Goal: Book appointment/travel/reservation

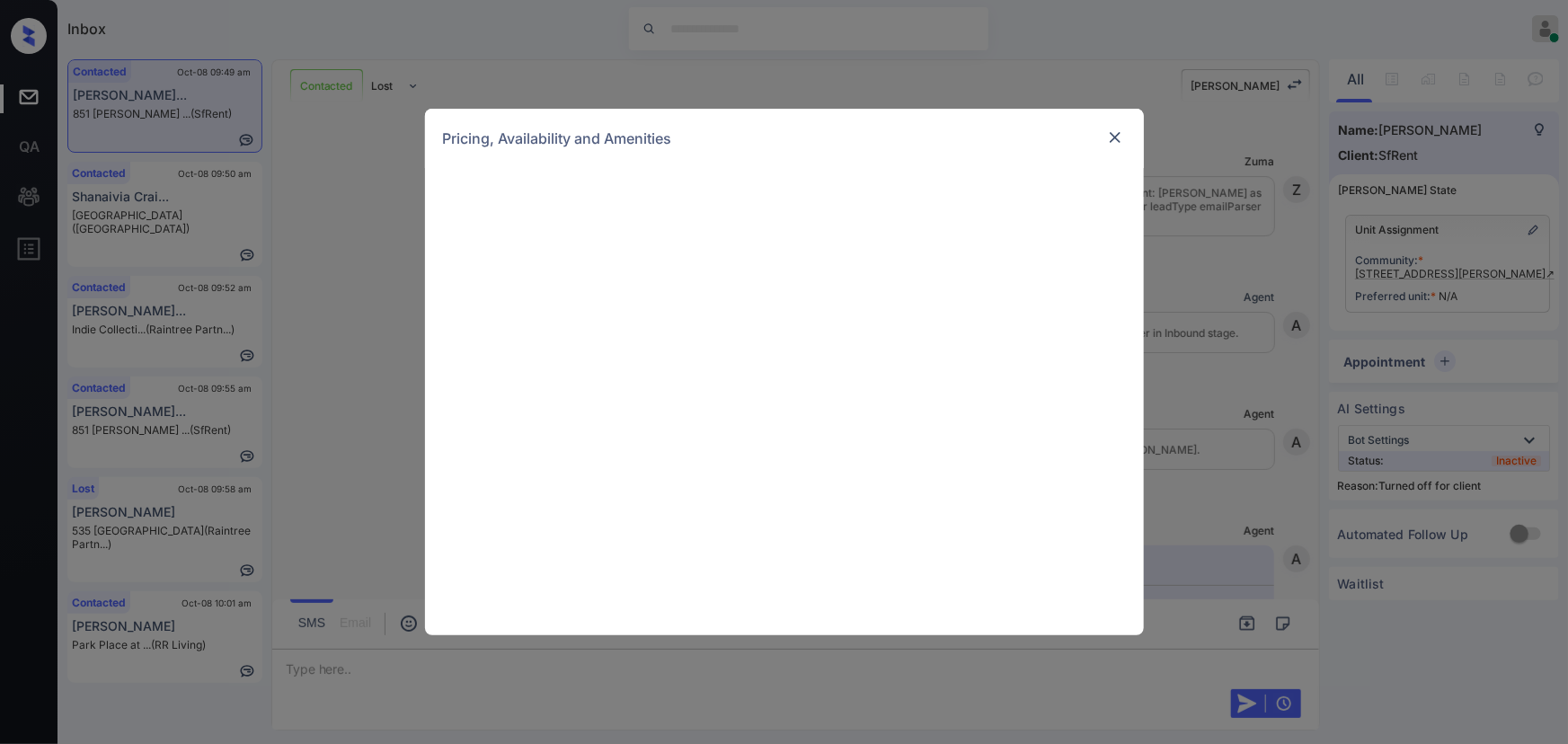
scroll to position [5737, 0]
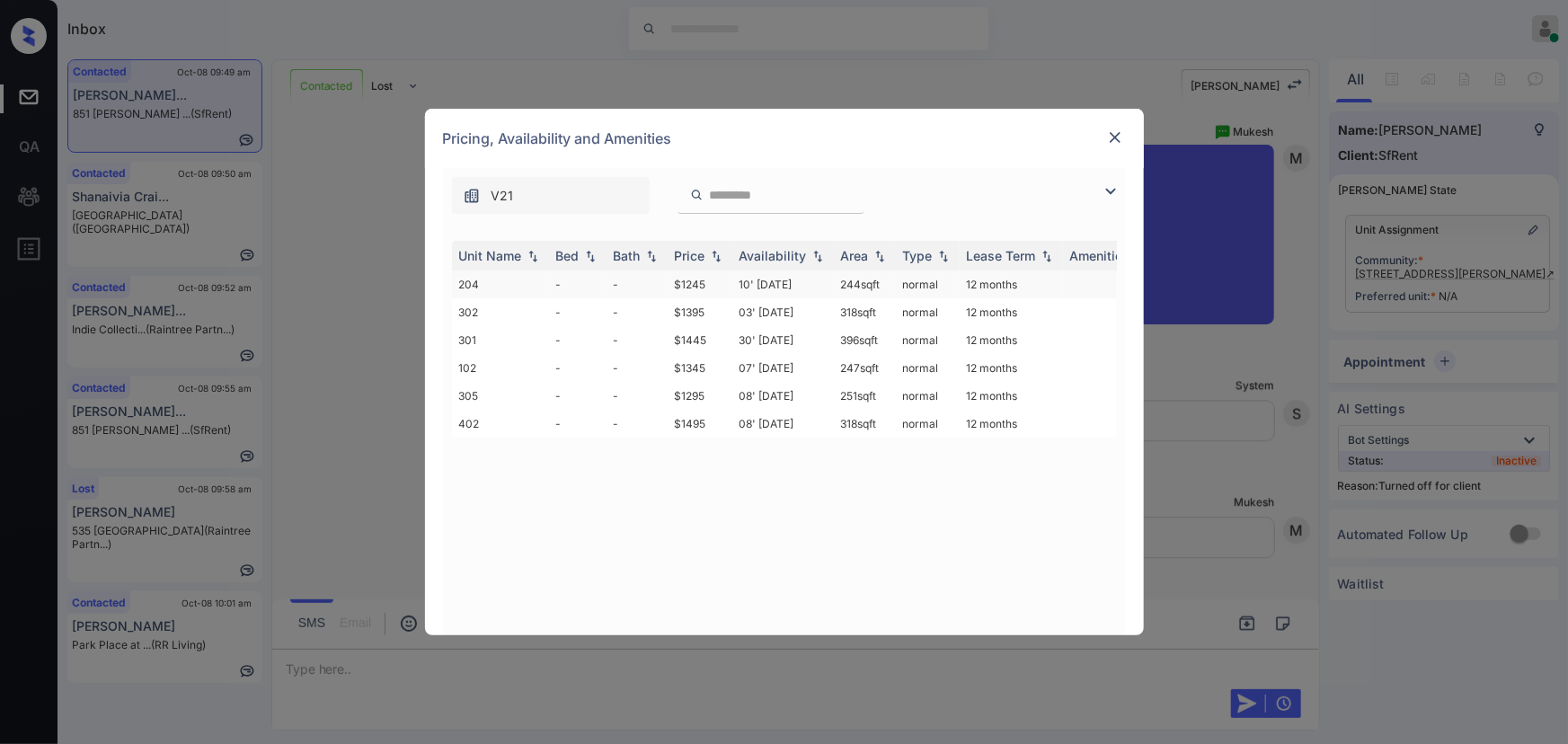
click at [709, 284] on td "$1245" at bounding box center [700, 285] width 65 height 28
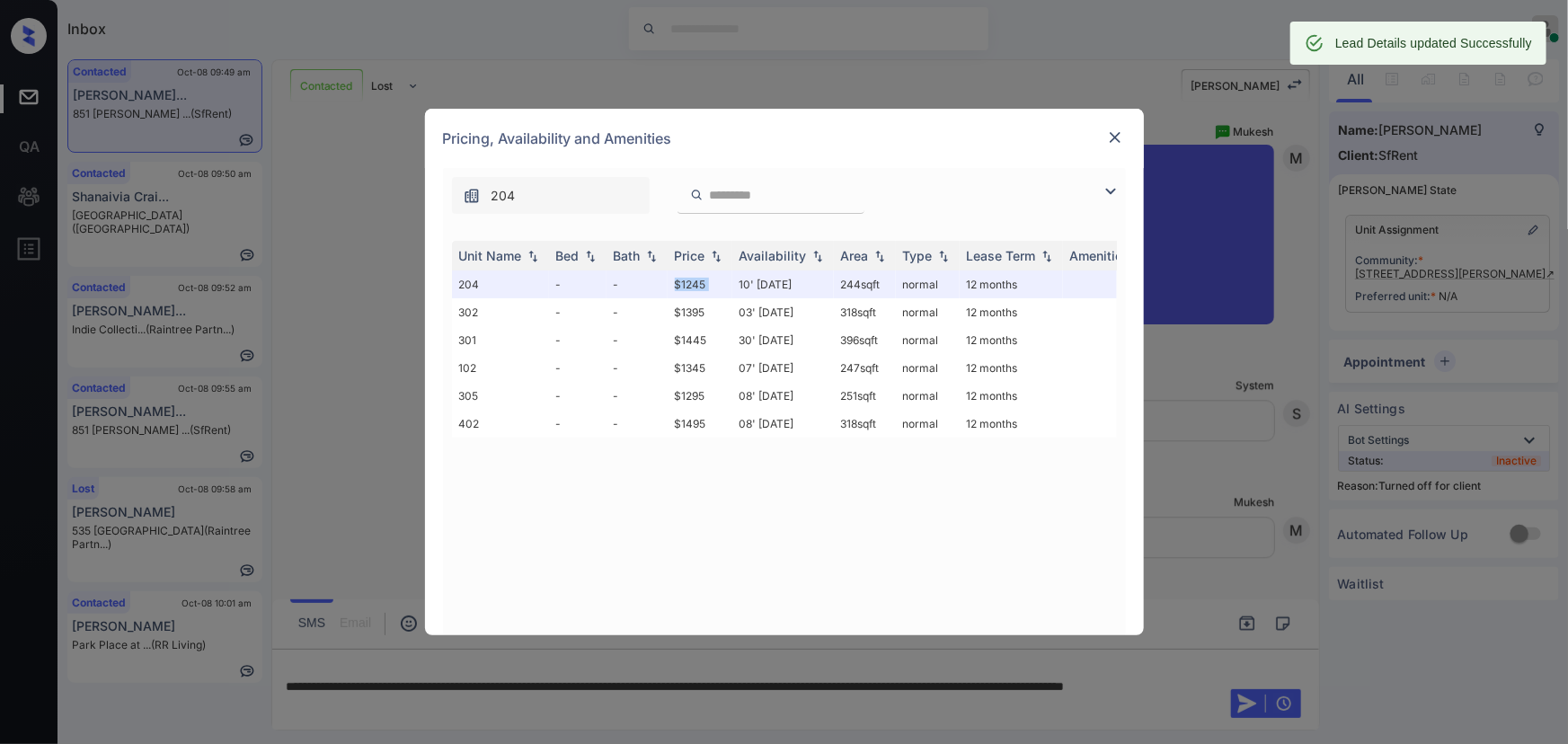
click at [1114, 135] on img at bounding box center [1115, 138] width 18 height 18
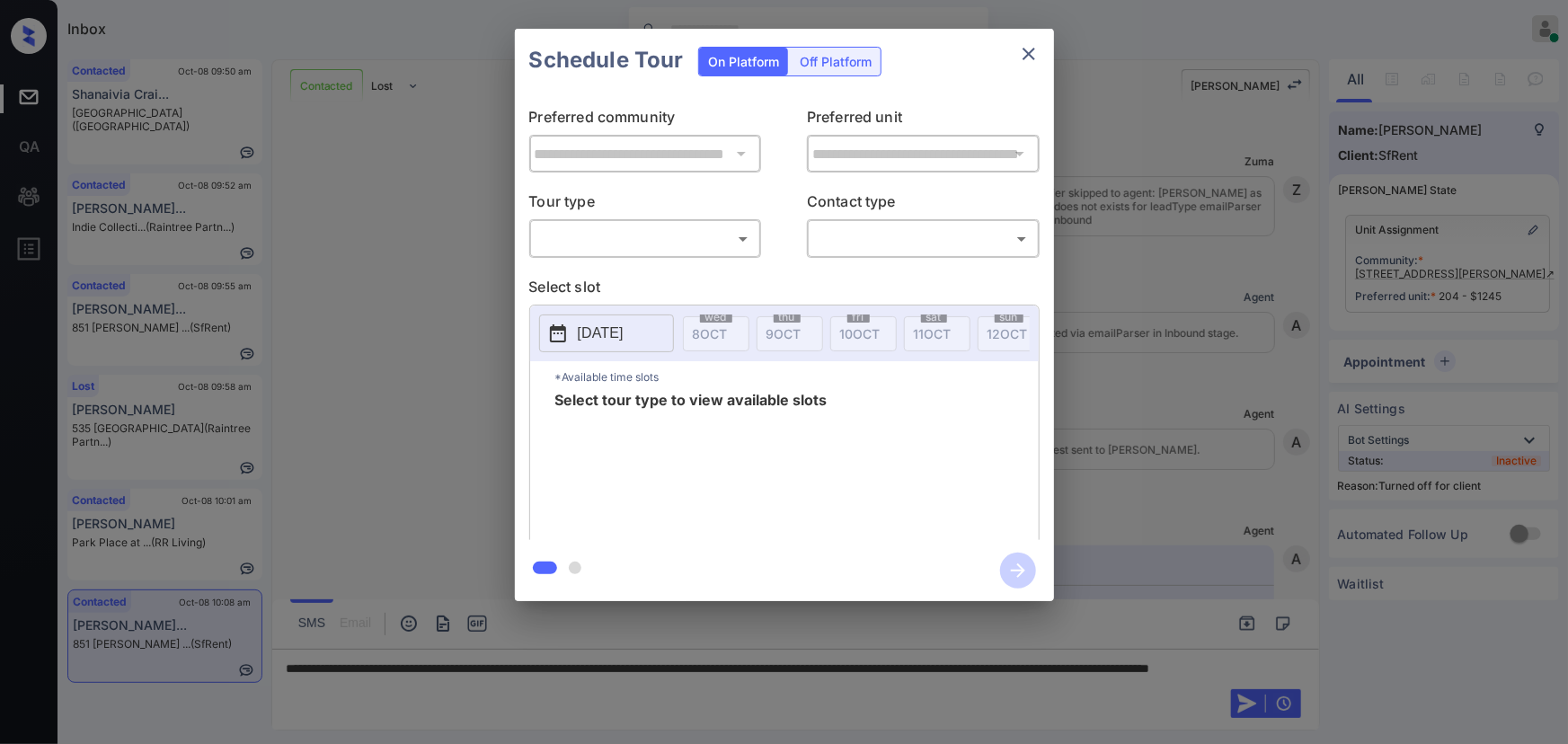
scroll to position [7134, 0]
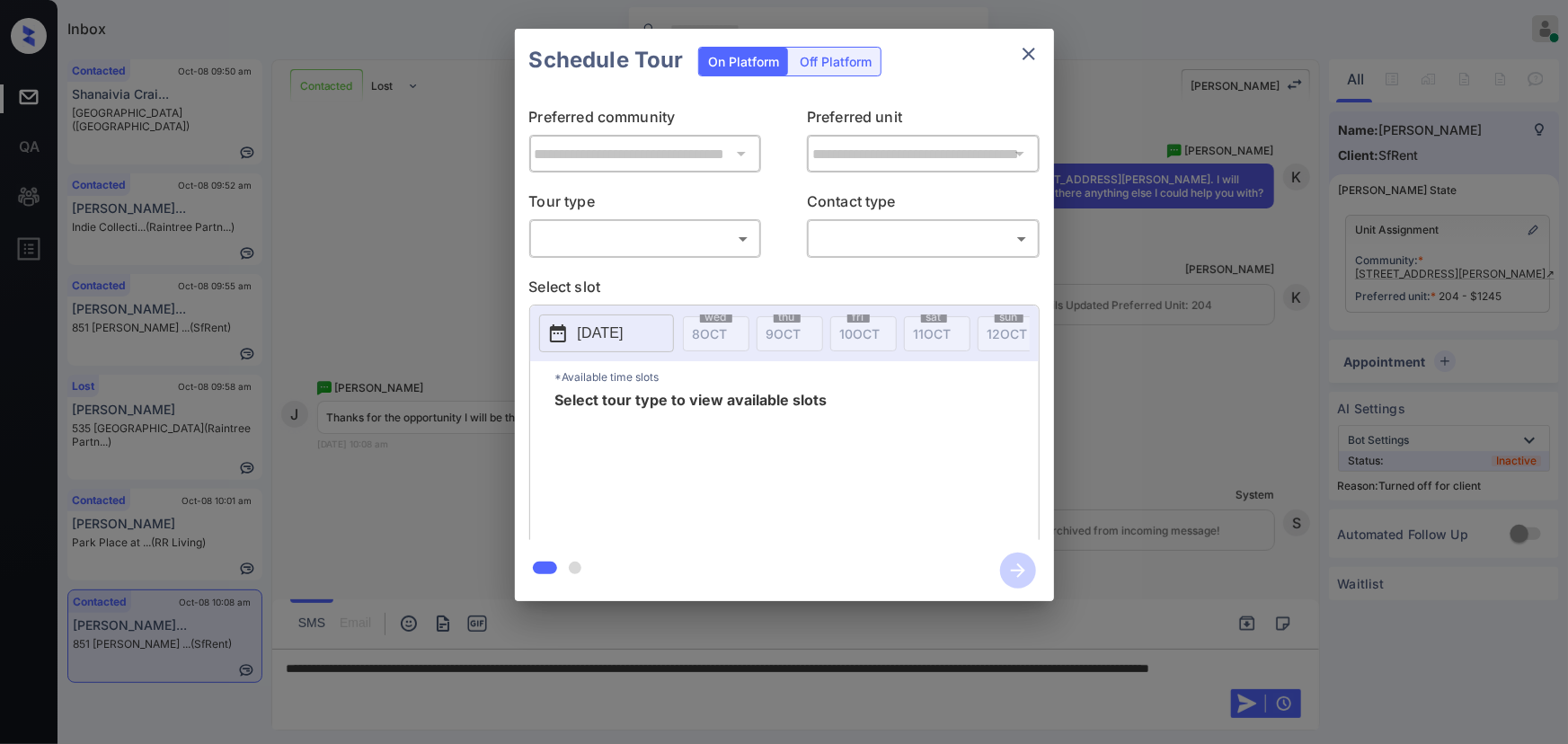
click at [854, 52] on div "Off Platform" at bounding box center [835, 62] width 90 height 28
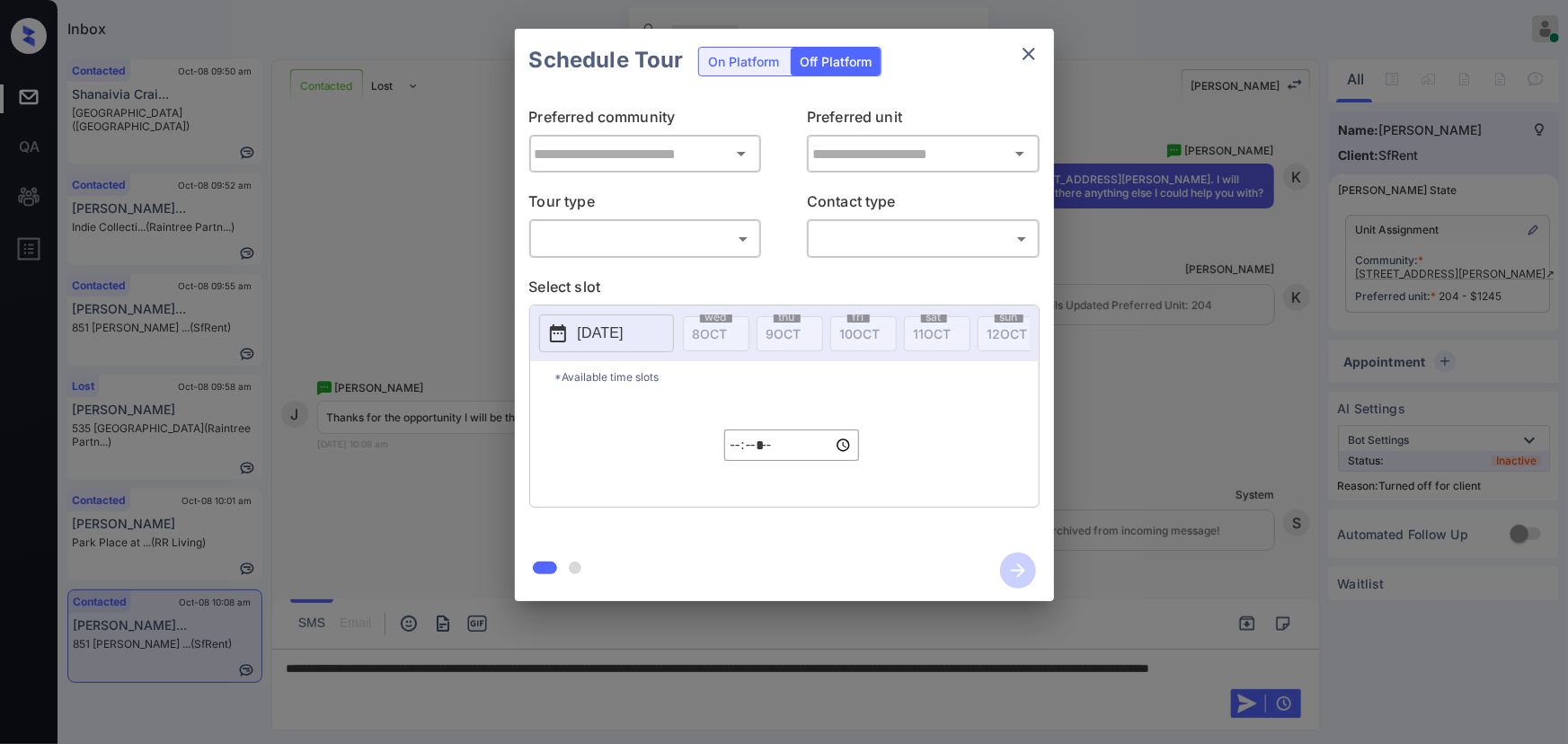
type input "**********"
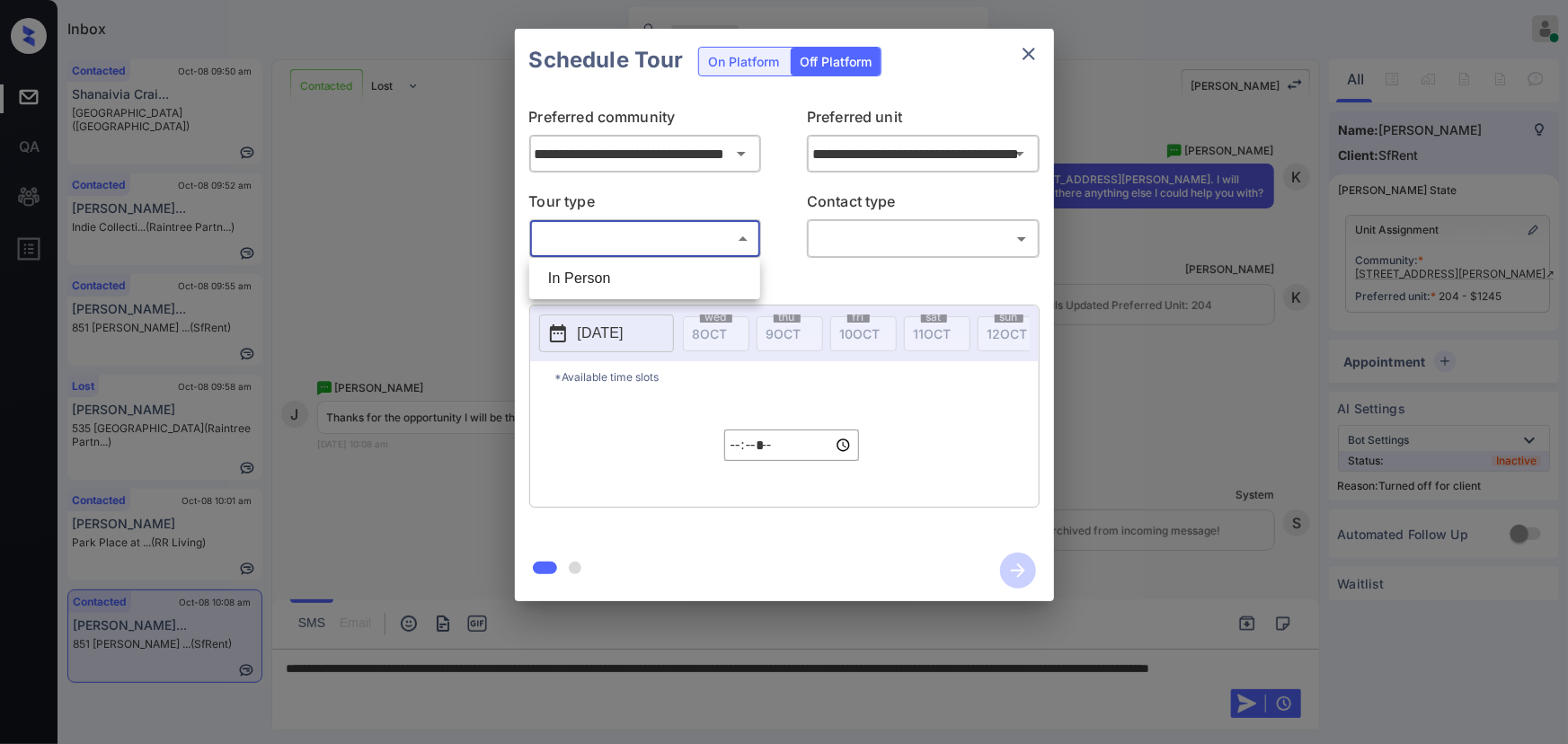
click at [652, 237] on body "Inbox Kenneth Umali Online Set yourself offline Set yourself on break Profile S…" at bounding box center [784, 372] width 1568 height 744
drag, startPoint x: 624, startPoint y: 270, endPoint x: 850, endPoint y: 256, distance: 226.4
click at [637, 270] on li "In Person" at bounding box center [645, 279] width 222 height 32
type input "********"
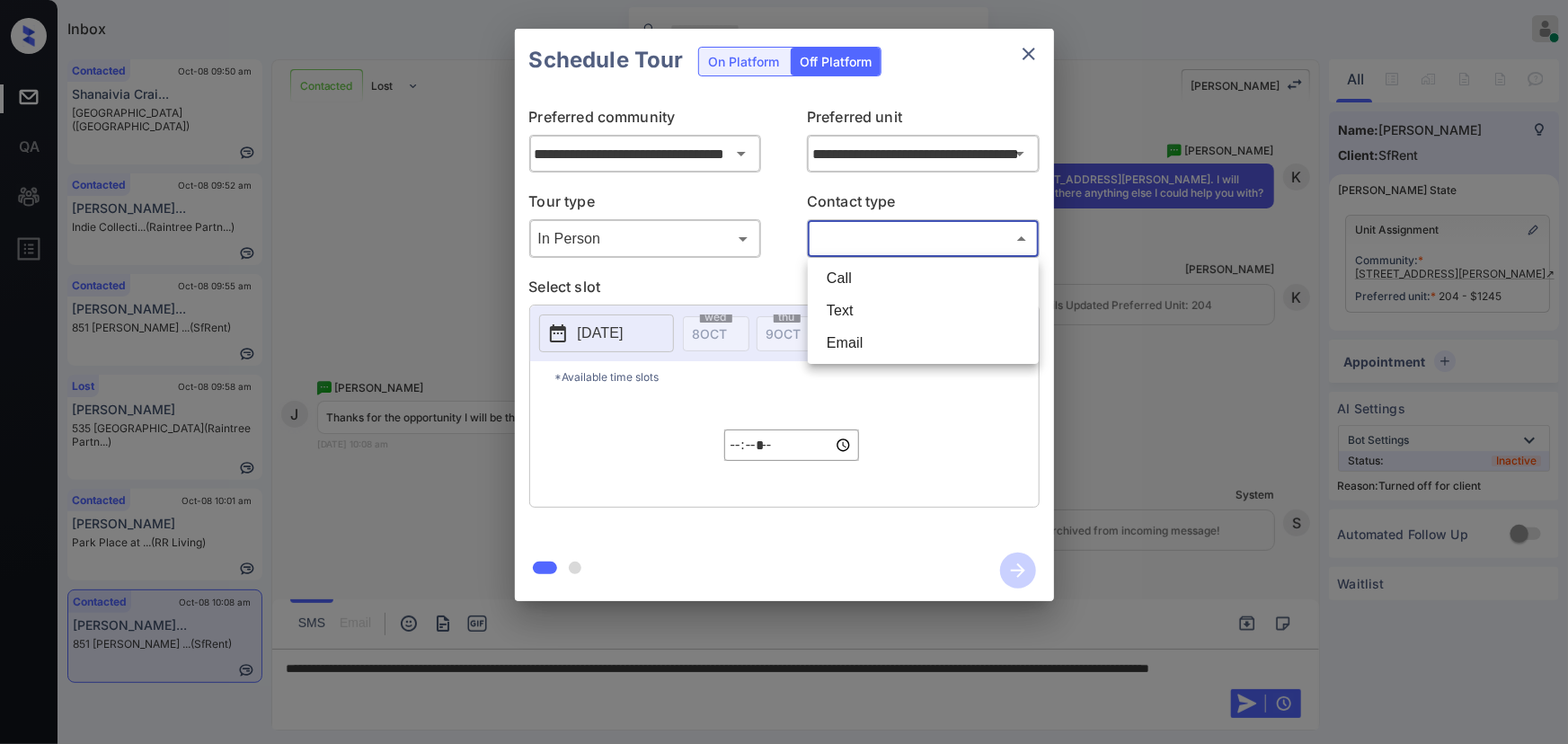
click at [893, 235] on body "Inbox Kenneth Umali Online Set yourself offline Set yourself on break Profile S…" at bounding box center [784, 372] width 1568 height 744
click at [848, 300] on li "Text" at bounding box center [923, 311] width 222 height 32
type input "****"
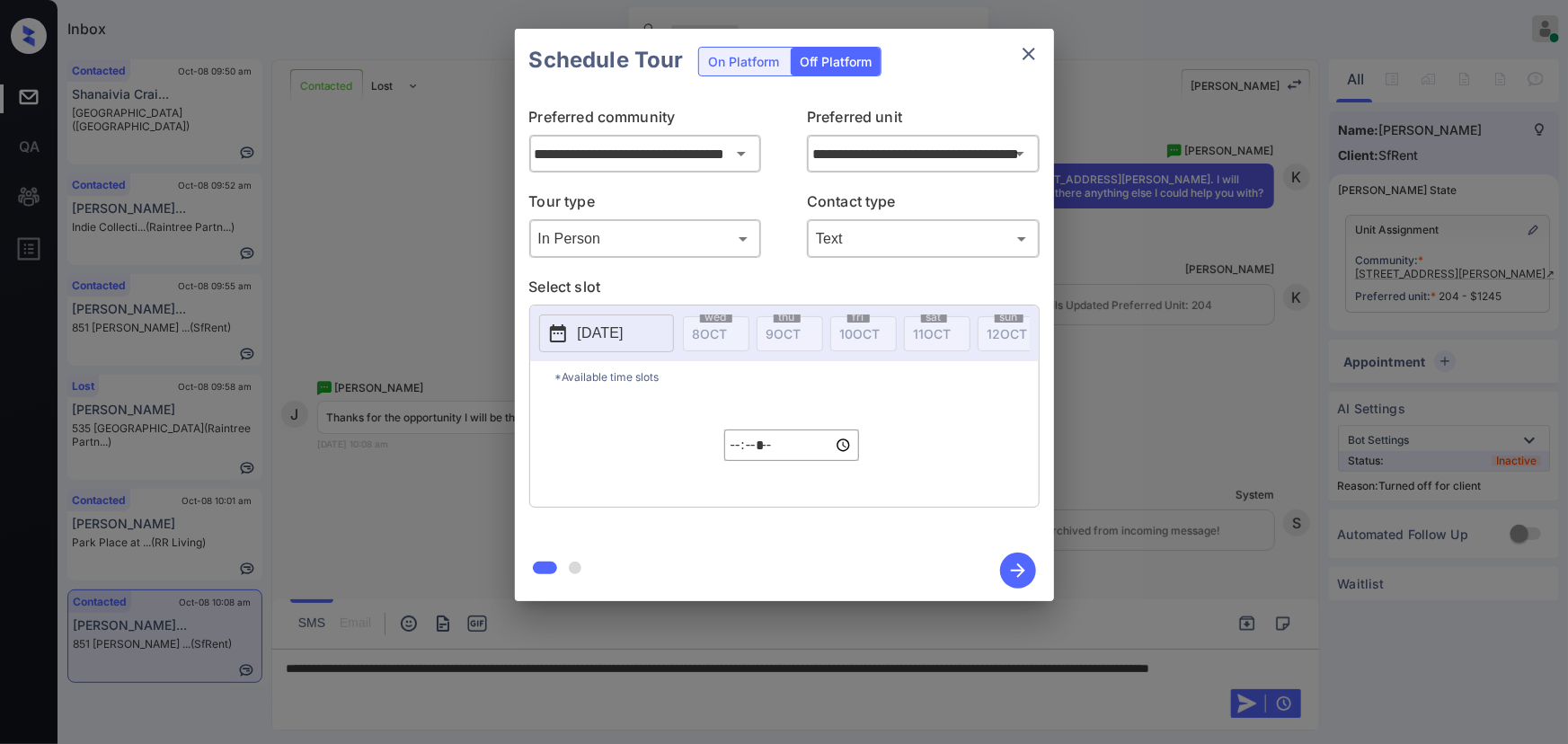
click at [607, 332] on p "2025-10-08" at bounding box center [601, 334] width 46 height 22
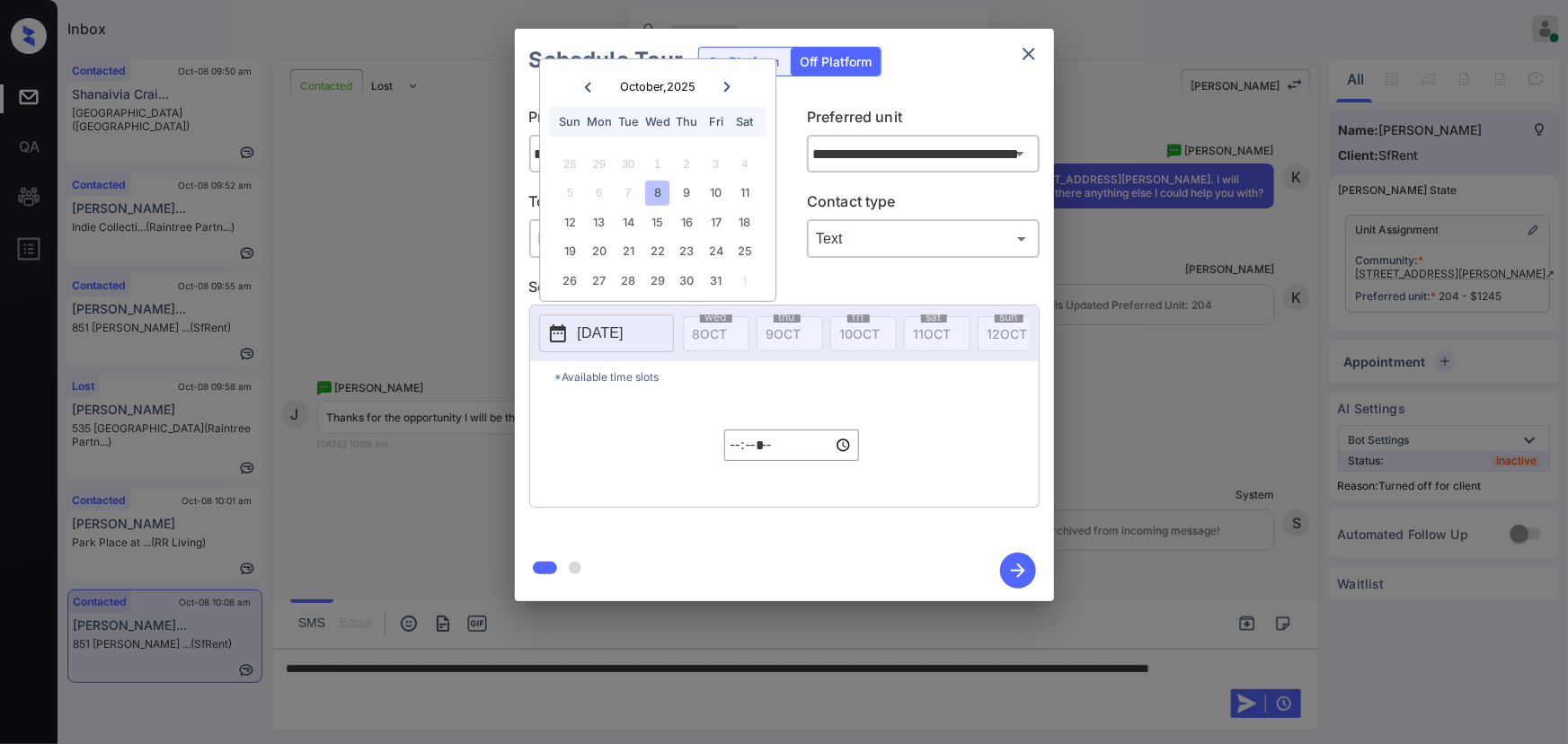
click at [659, 188] on div "8" at bounding box center [658, 193] width 24 height 24
click at [737, 458] on input "*****" at bounding box center [791, 445] width 135 height 31
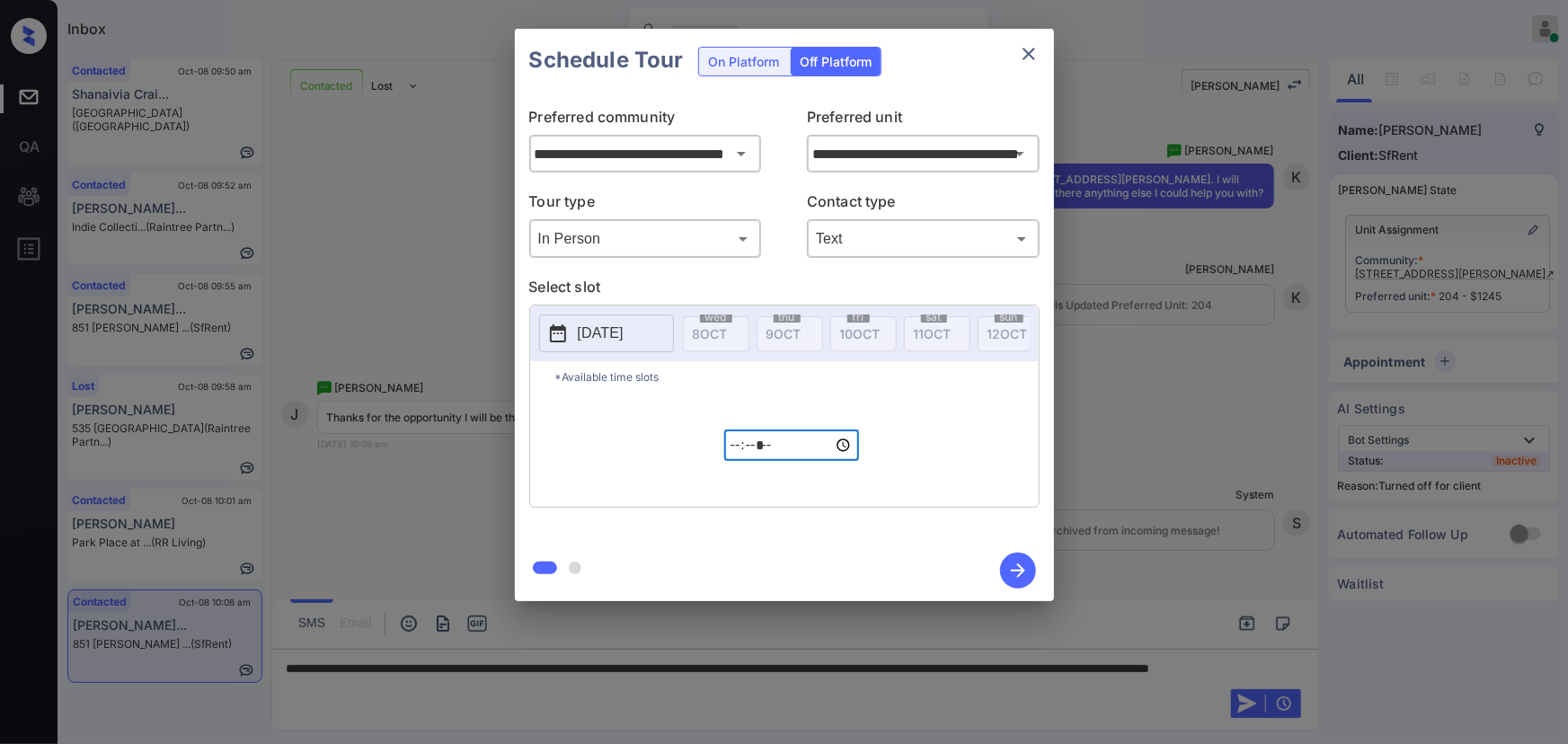
type input "*****"
click at [1015, 570] on icon "button" at bounding box center [1017, 571] width 14 height 14
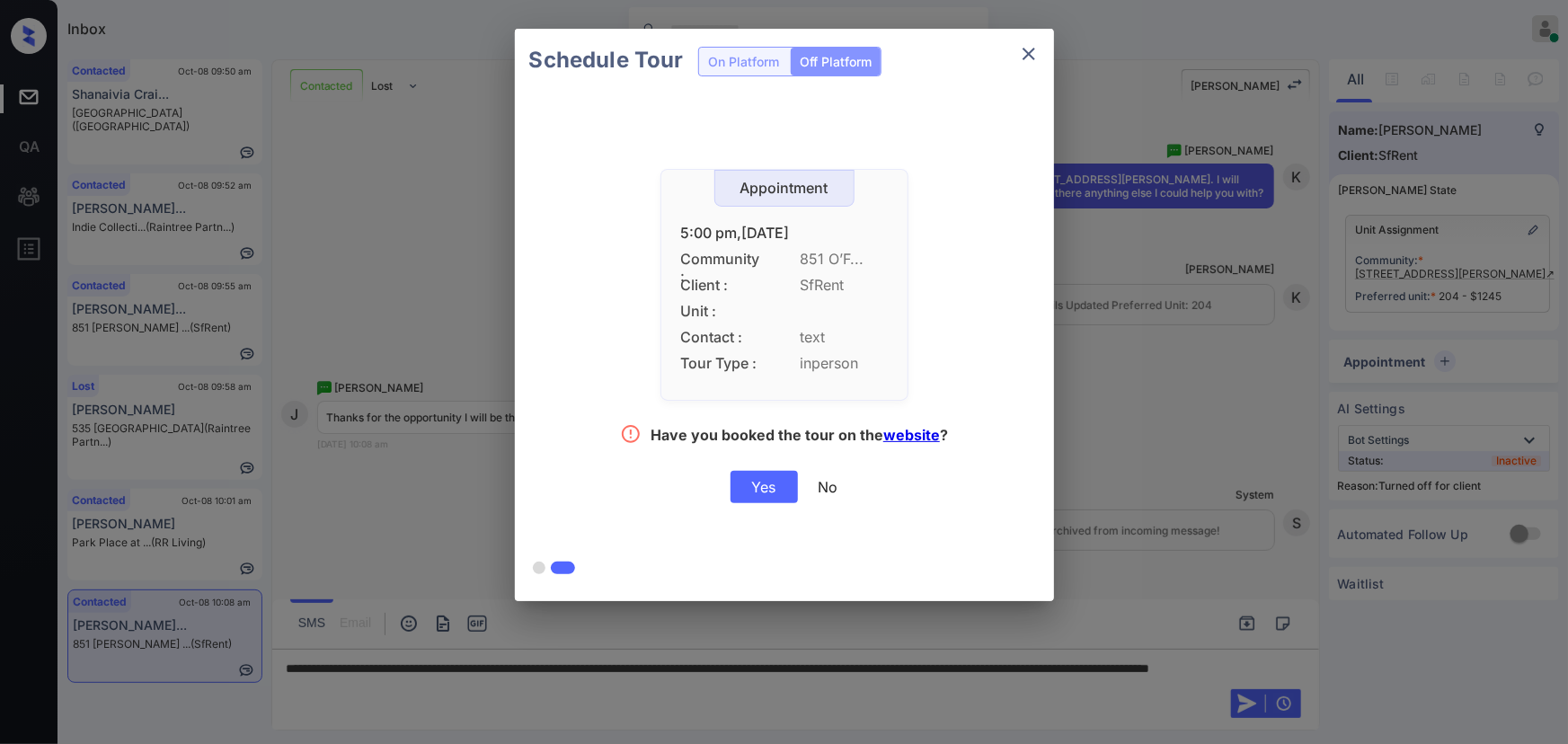
click at [768, 487] on div "Yes" at bounding box center [764, 487] width 67 height 32
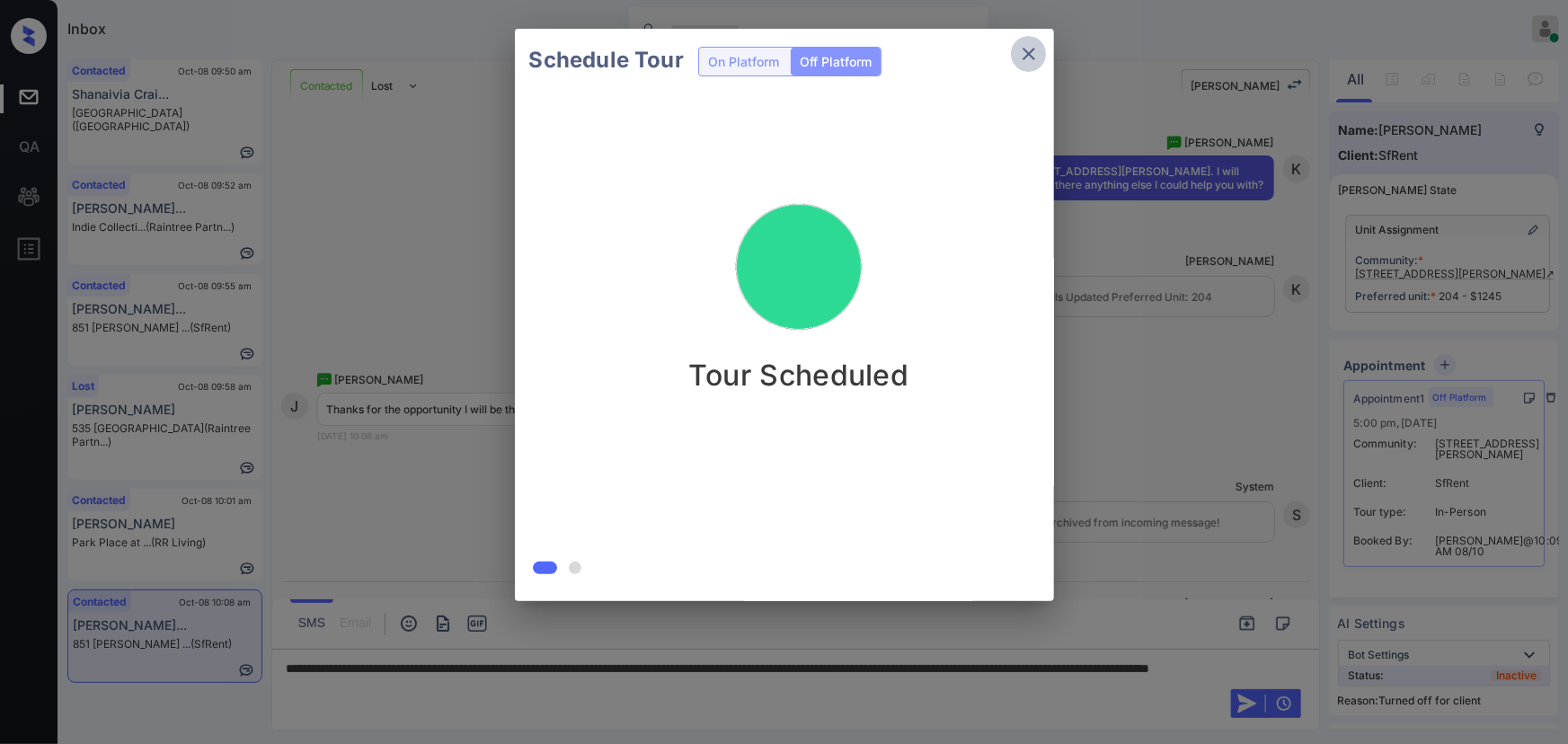
click at [1028, 54] on icon "close" at bounding box center [1028, 54] width 13 height 13
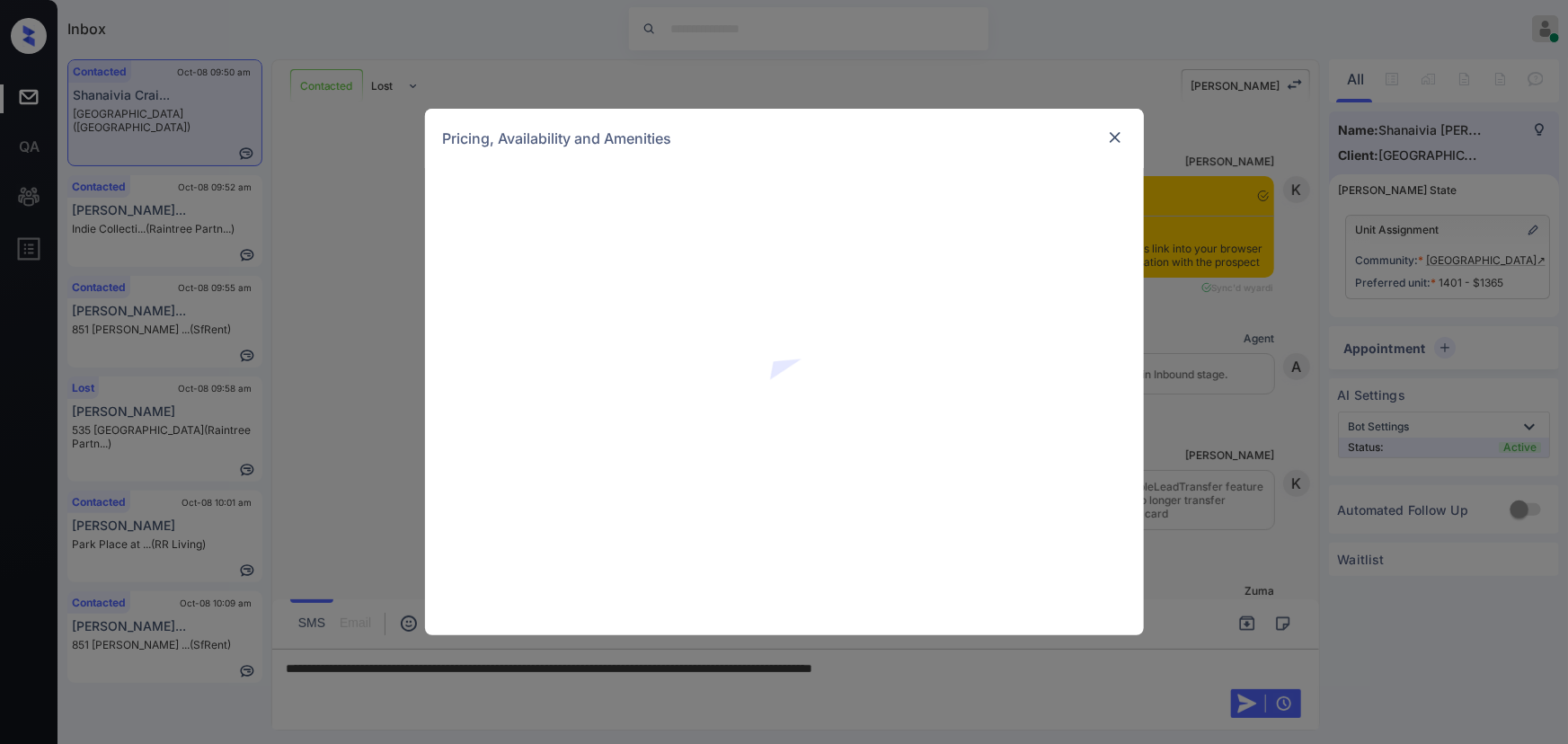
scroll to position [114, 0]
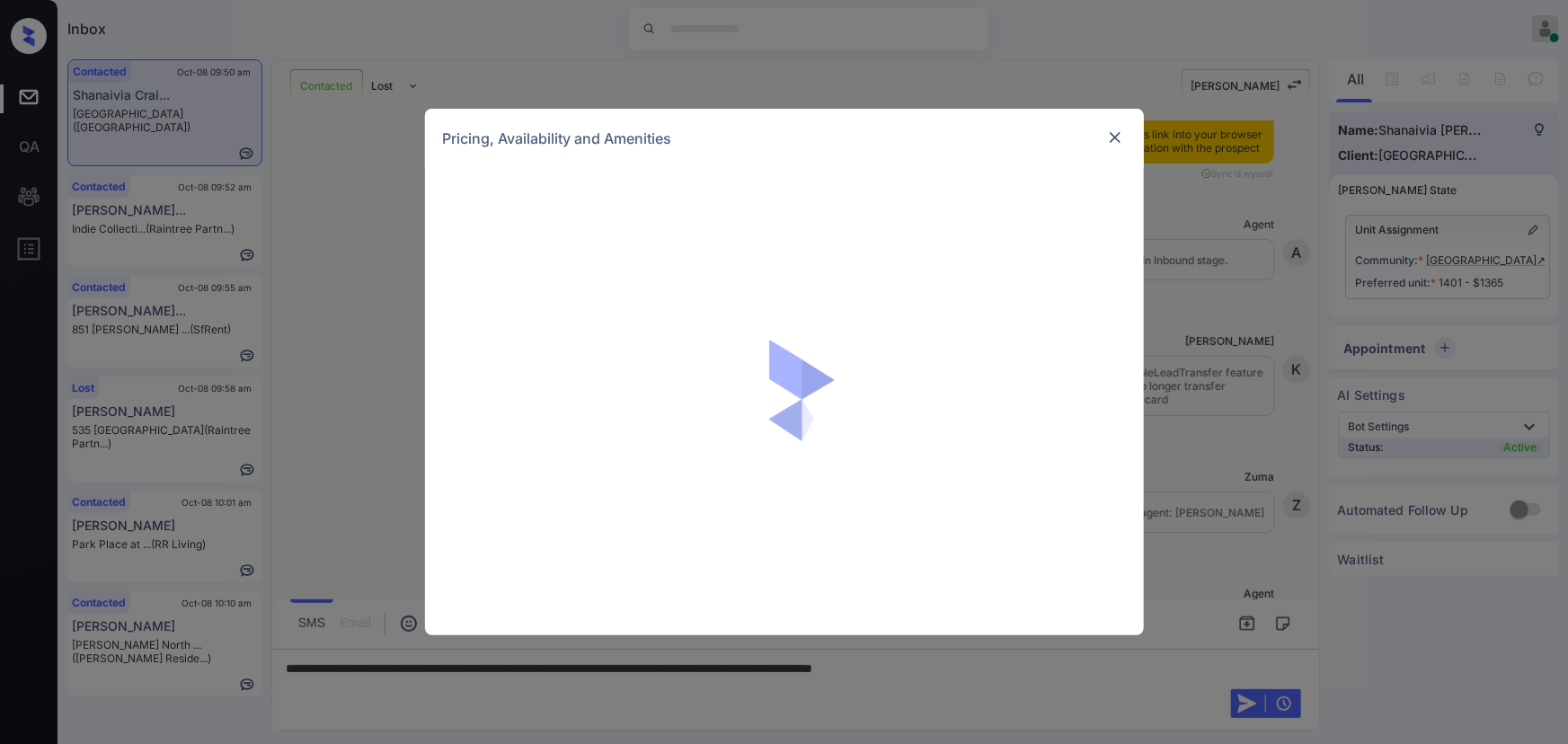
click at [1112, 135] on img at bounding box center [1115, 138] width 18 height 18
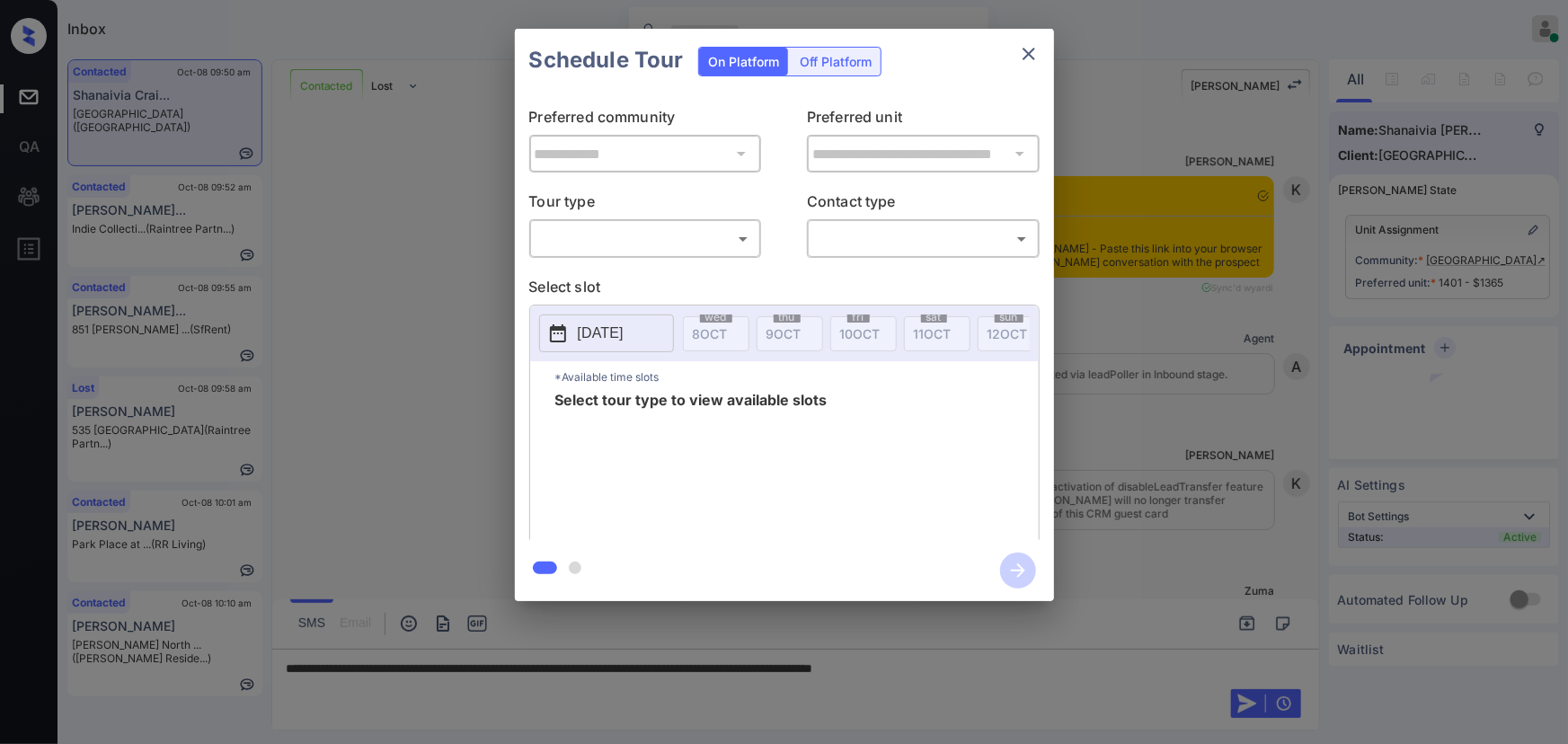
scroll to position [3165, 0]
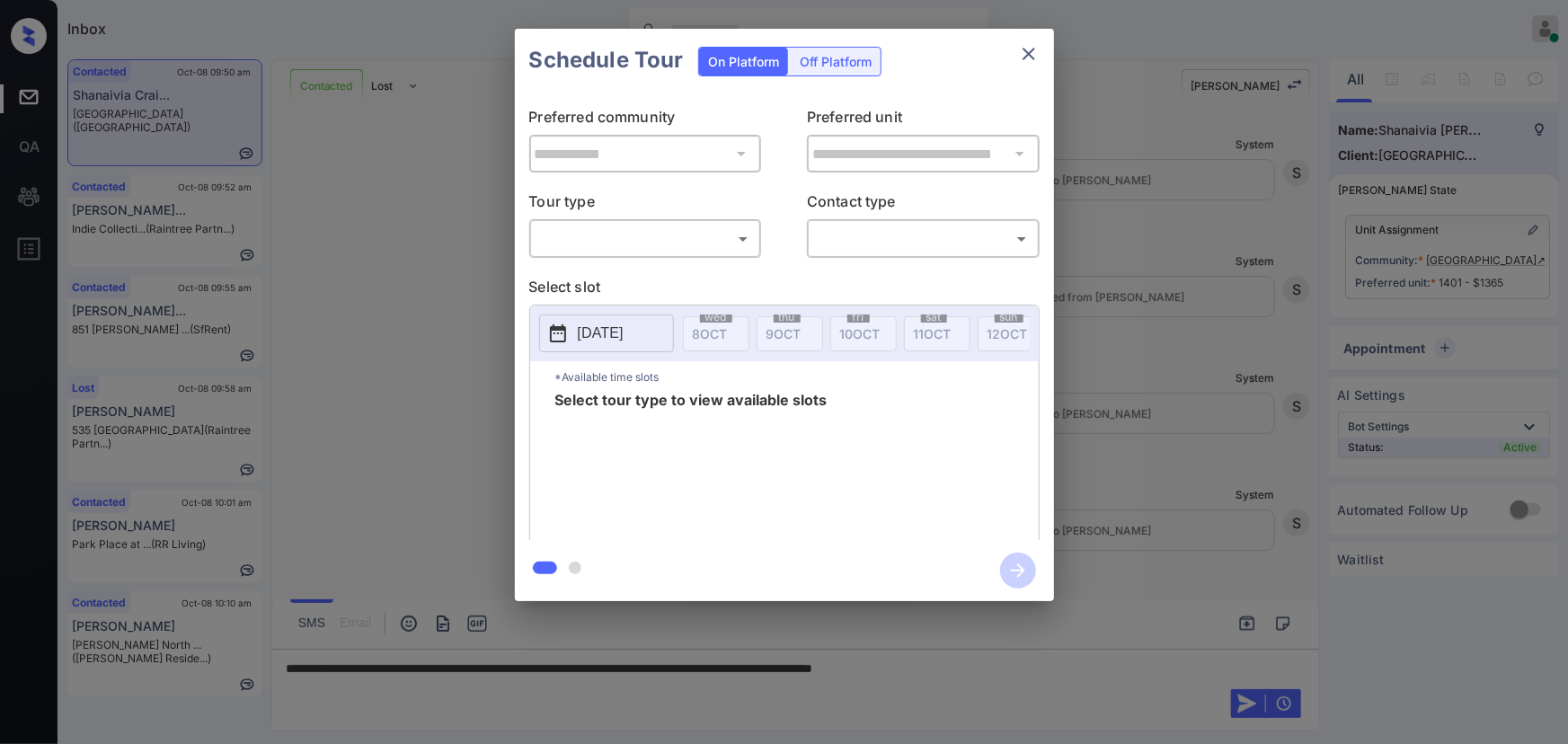
click at [1334, 359] on div "**********" at bounding box center [784, 315] width 1568 height 630
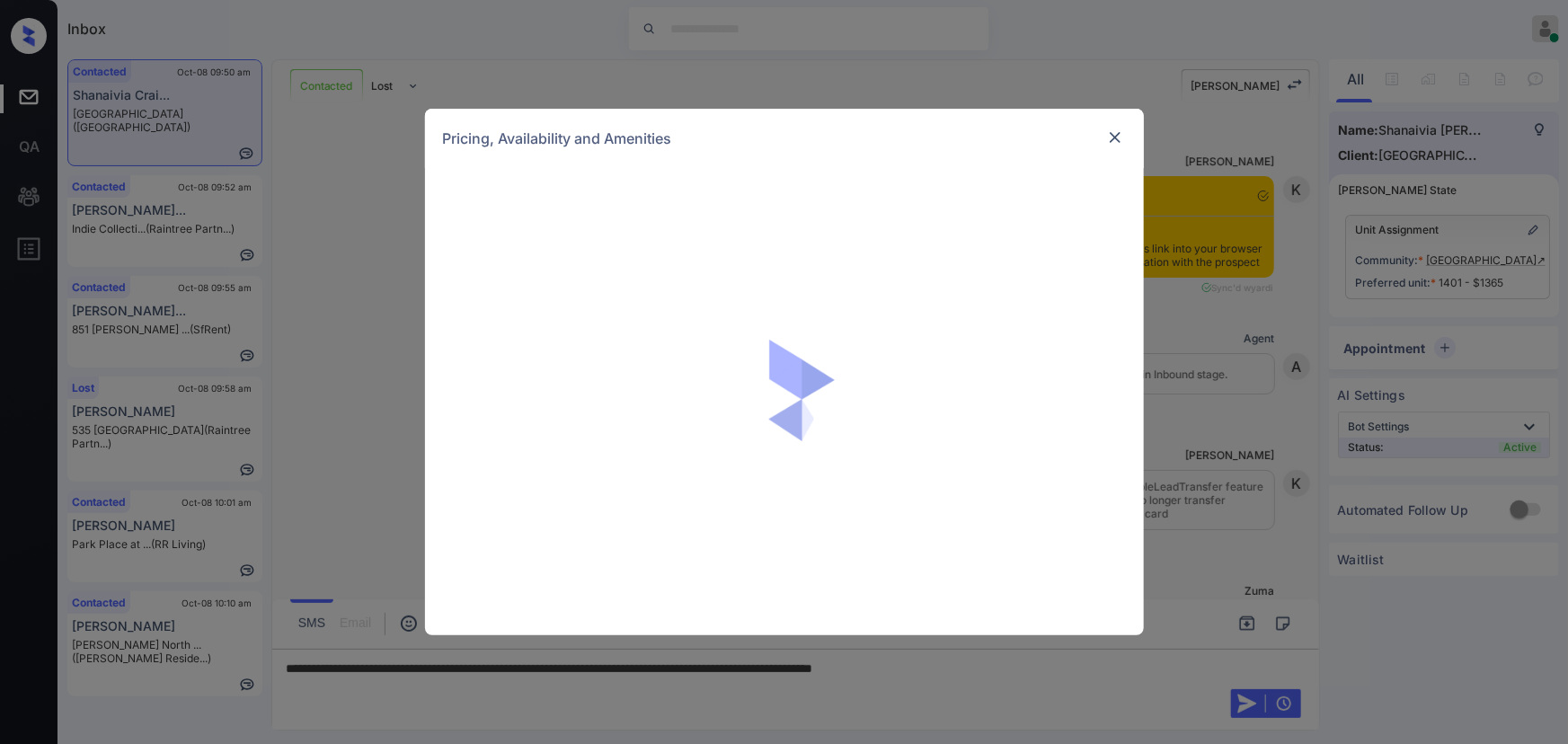
scroll to position [3165, 0]
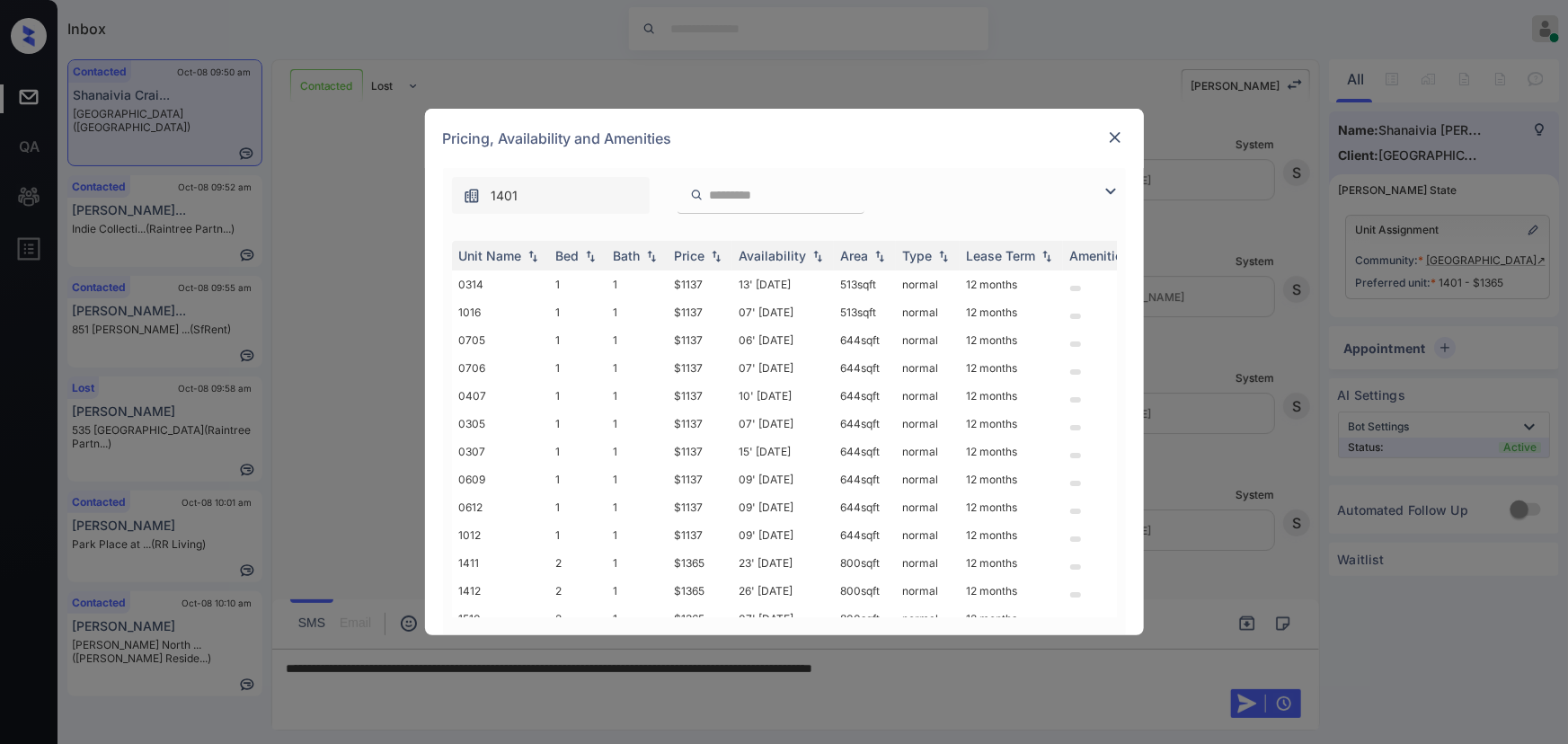
click at [1108, 188] on img at bounding box center [1111, 192] width 22 height 22
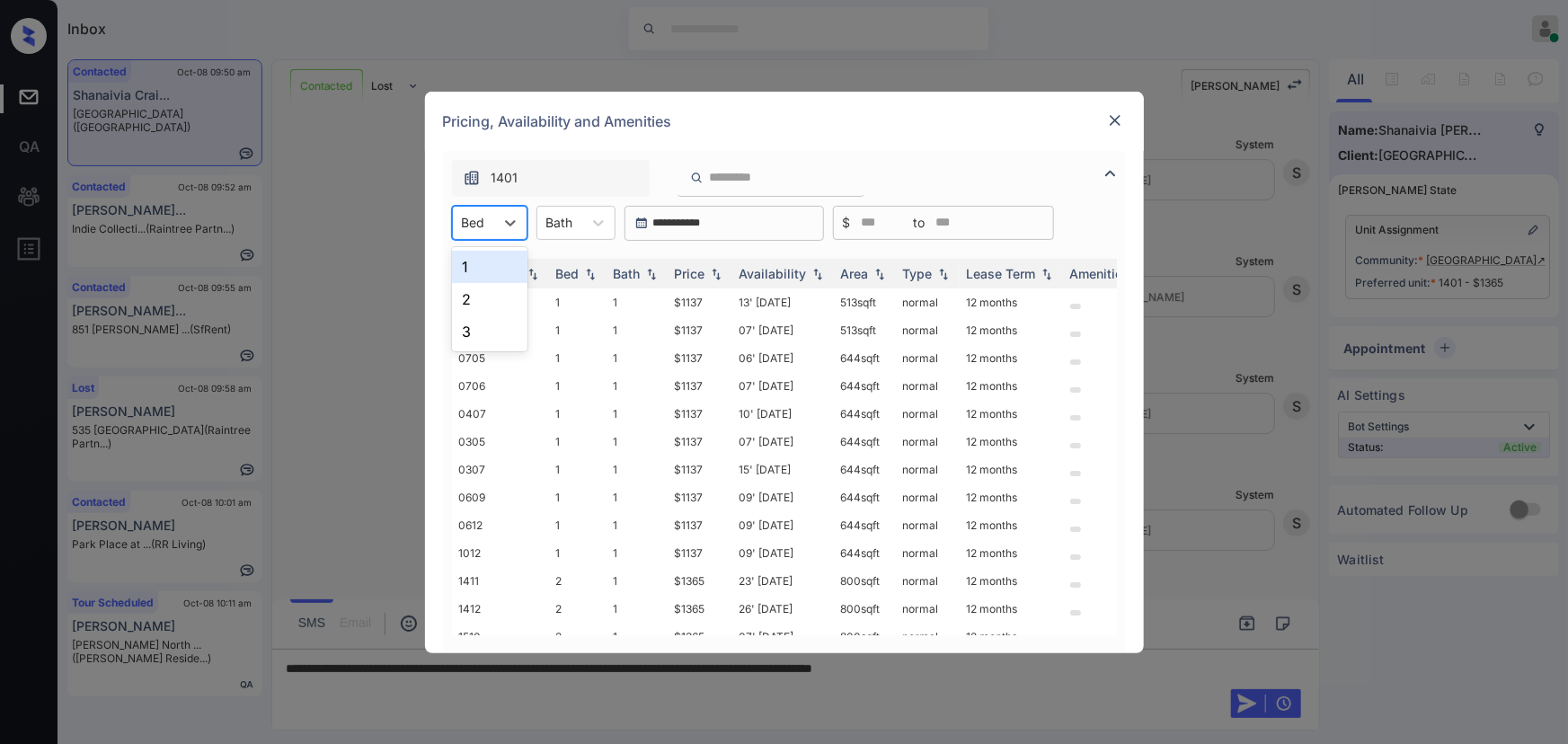
click at [494, 227] on div "Bed" at bounding box center [473, 222] width 41 height 26
click at [471, 299] on div "2" at bounding box center [490, 299] width 76 height 32
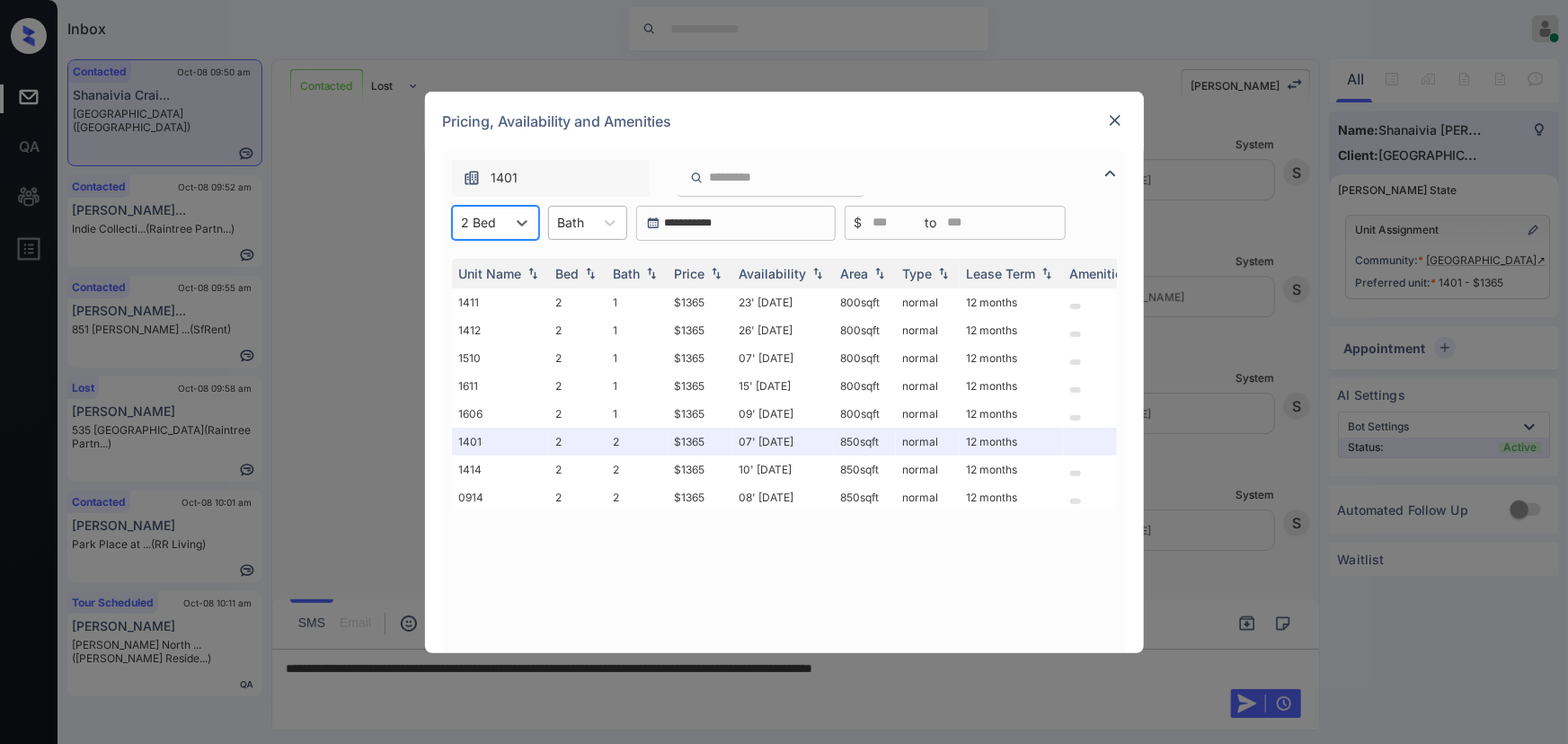
click at [587, 228] on div "Bath" at bounding box center [571, 222] width 45 height 26
click at [573, 268] on div "1" at bounding box center [587, 267] width 79 height 32
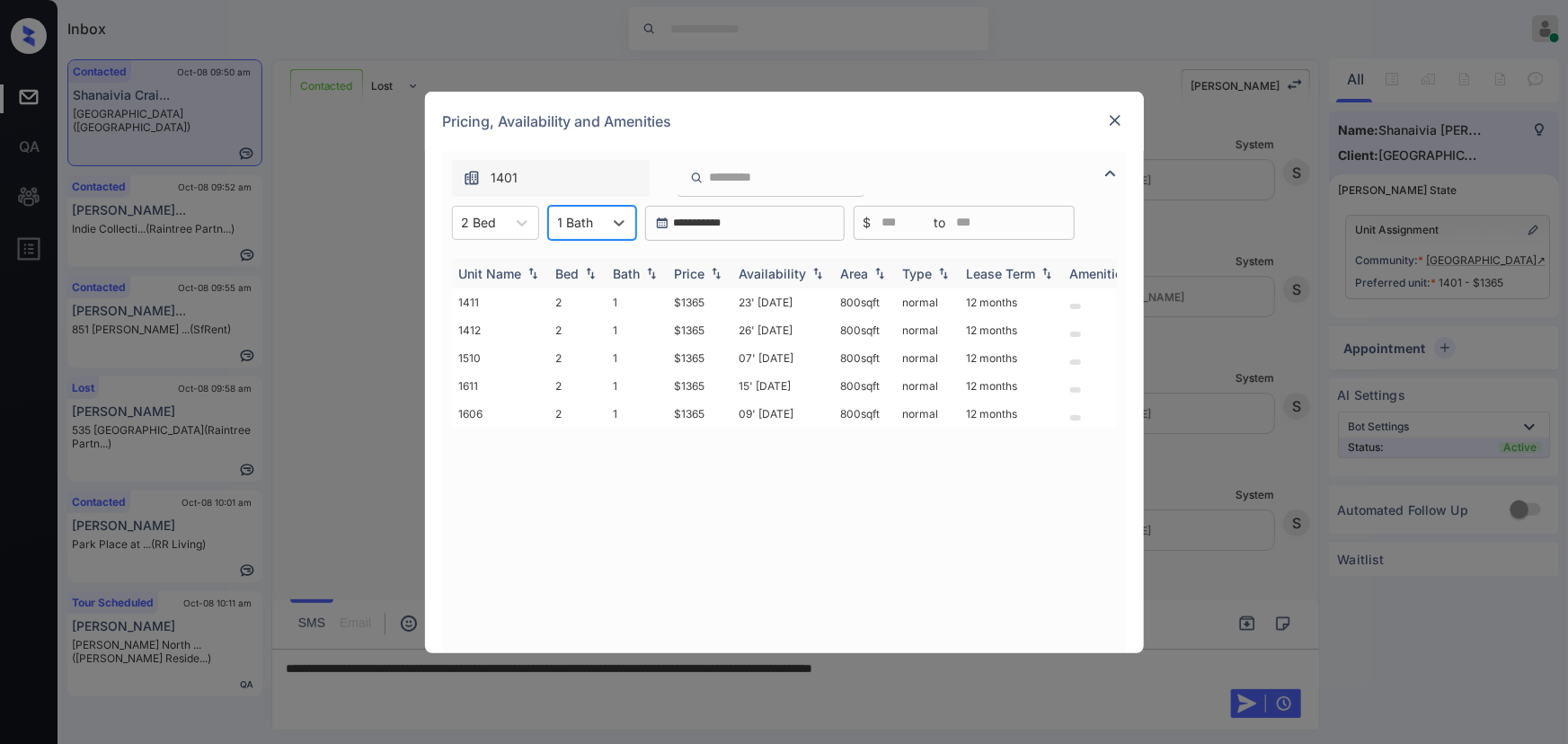
click at [716, 274] on img at bounding box center [717, 273] width 18 height 13
click at [708, 306] on td "$1365" at bounding box center [700, 303] width 65 height 28
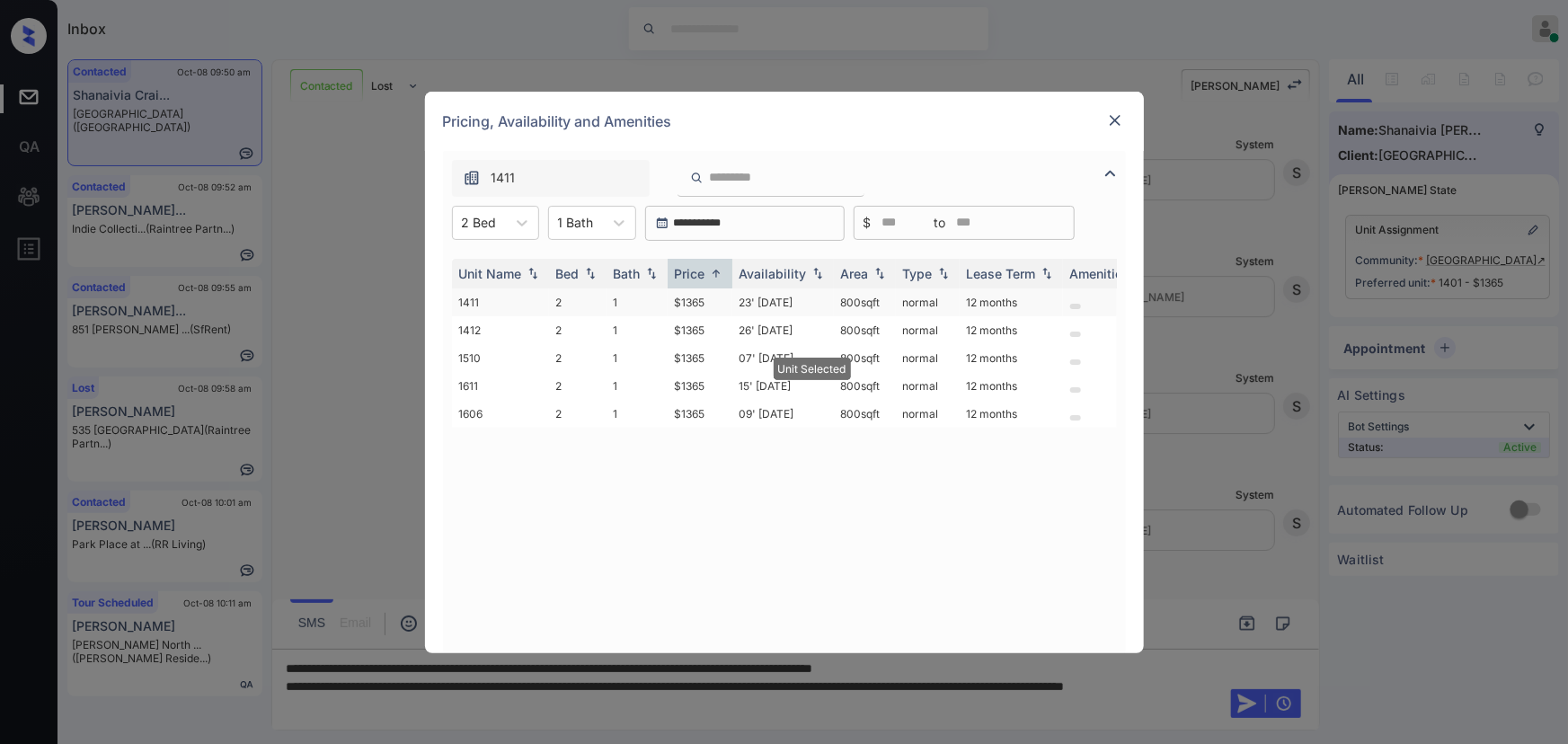
click at [708, 306] on td "$1365" at bounding box center [700, 303] width 65 height 28
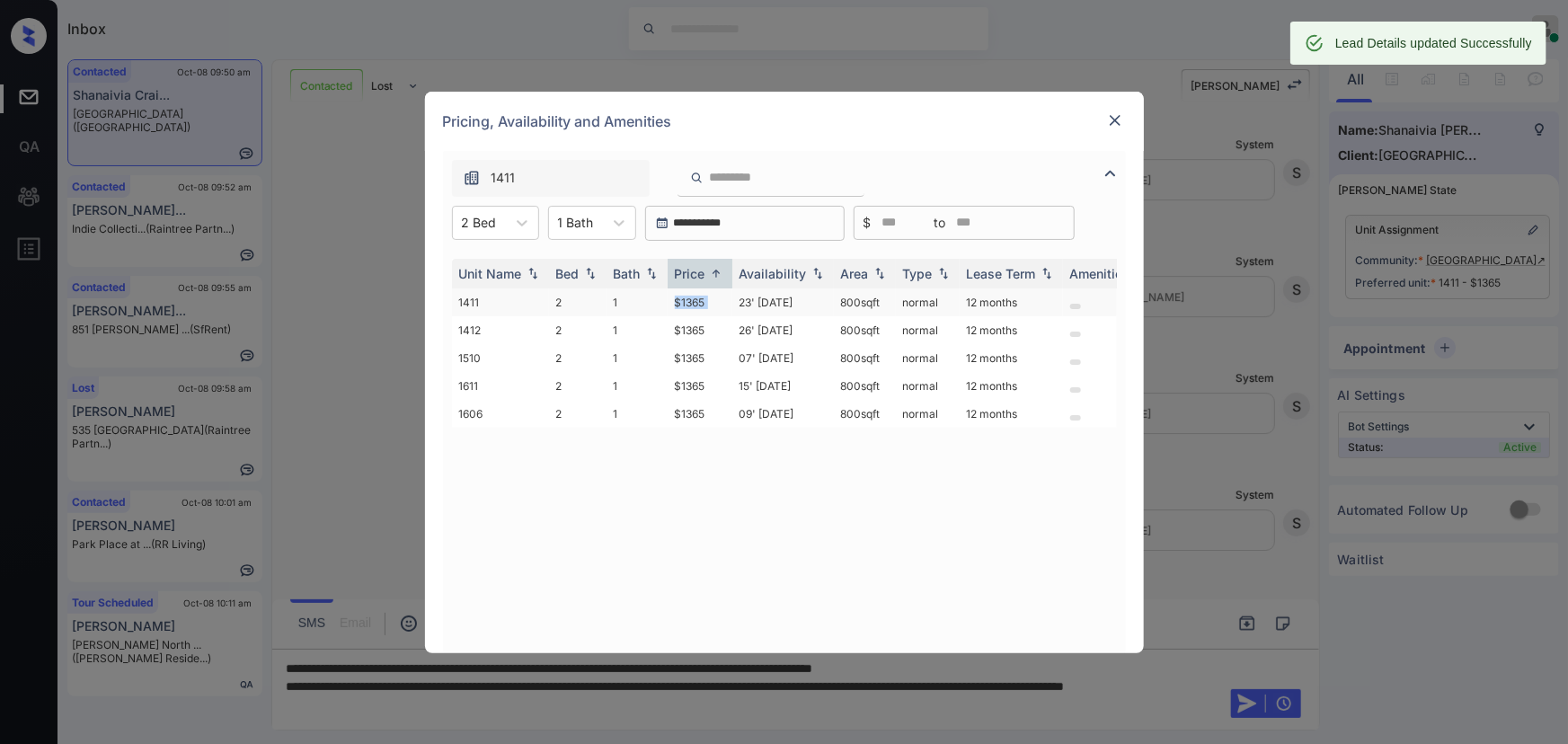
copy td "800 sqft"
drag, startPoint x: 882, startPoint y: 303, endPoint x: 835, endPoint y: 306, distance: 47.1
click at [835, 306] on td "800 sqft" at bounding box center [864, 303] width 62 height 28
click at [1114, 115] on img at bounding box center [1115, 120] width 18 height 18
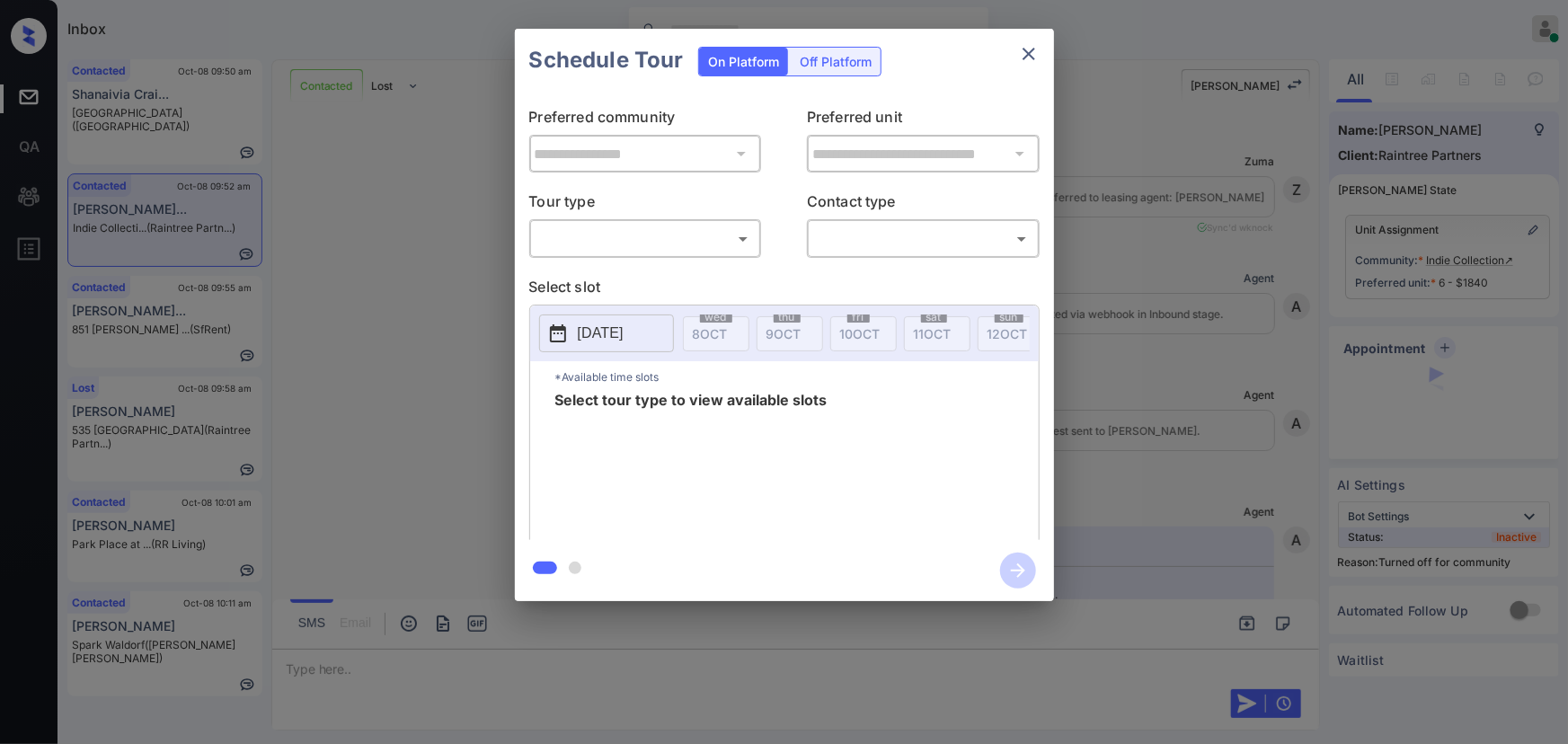
scroll to position [2330, 0]
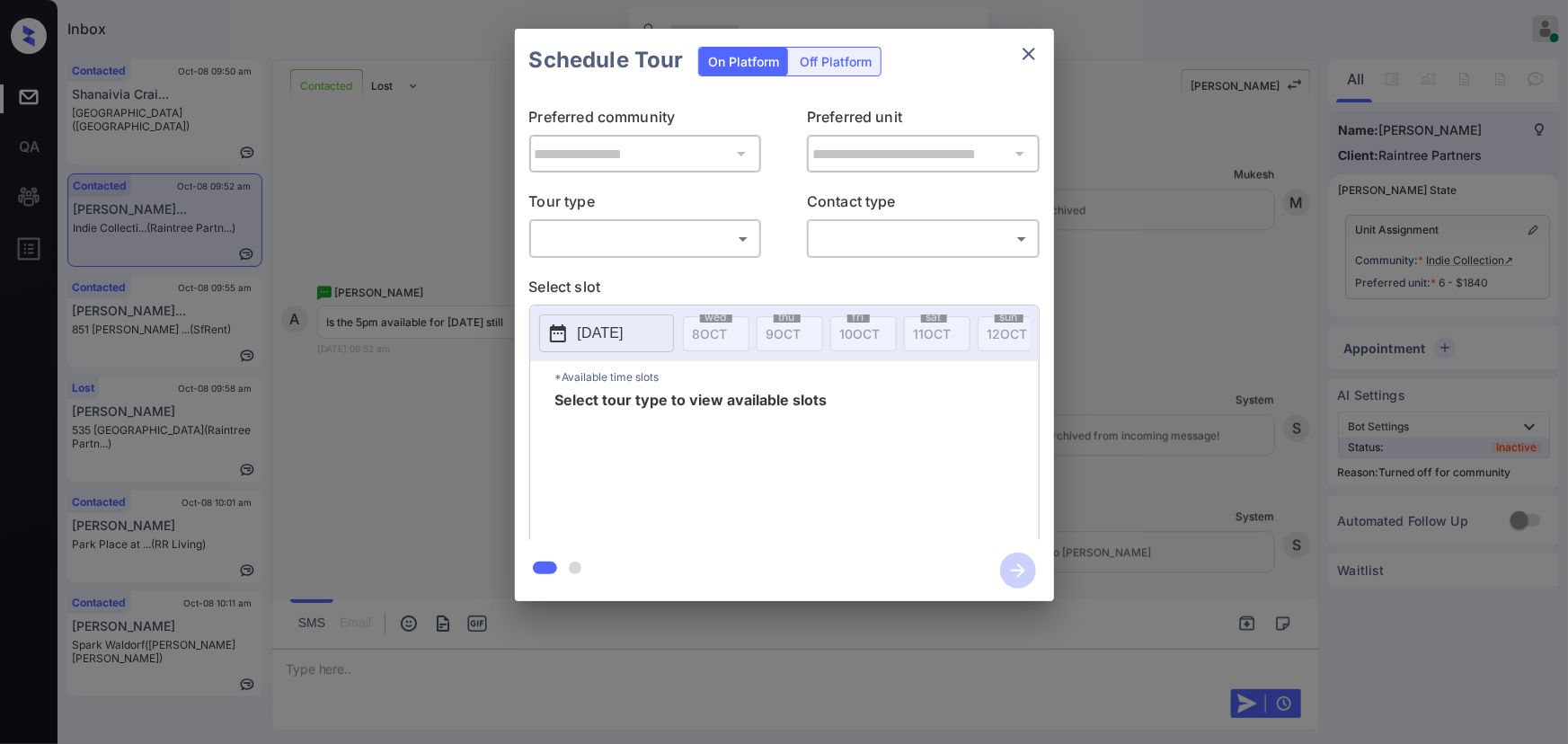
click at [595, 244] on body "Inbox [PERSON_NAME] Online Set yourself offline Set yourself on break Profile S…" at bounding box center [784, 372] width 1568 height 744
click at [586, 281] on li "In Person" at bounding box center [645, 279] width 222 height 32
type input "********"
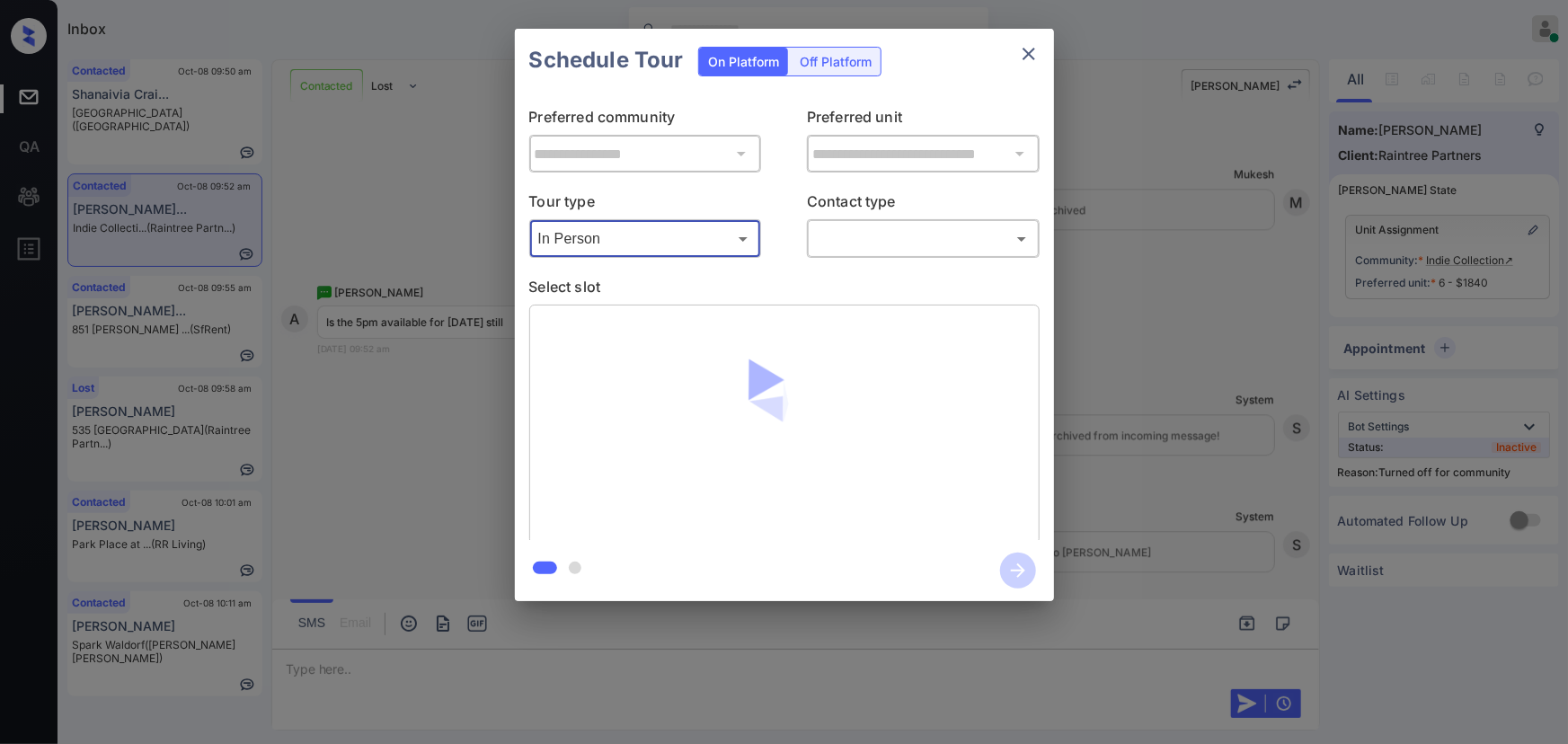
click at [834, 243] on body "Inbox [PERSON_NAME] Online Set yourself offline Set yourself on break Profile S…" at bounding box center [784, 372] width 1568 height 744
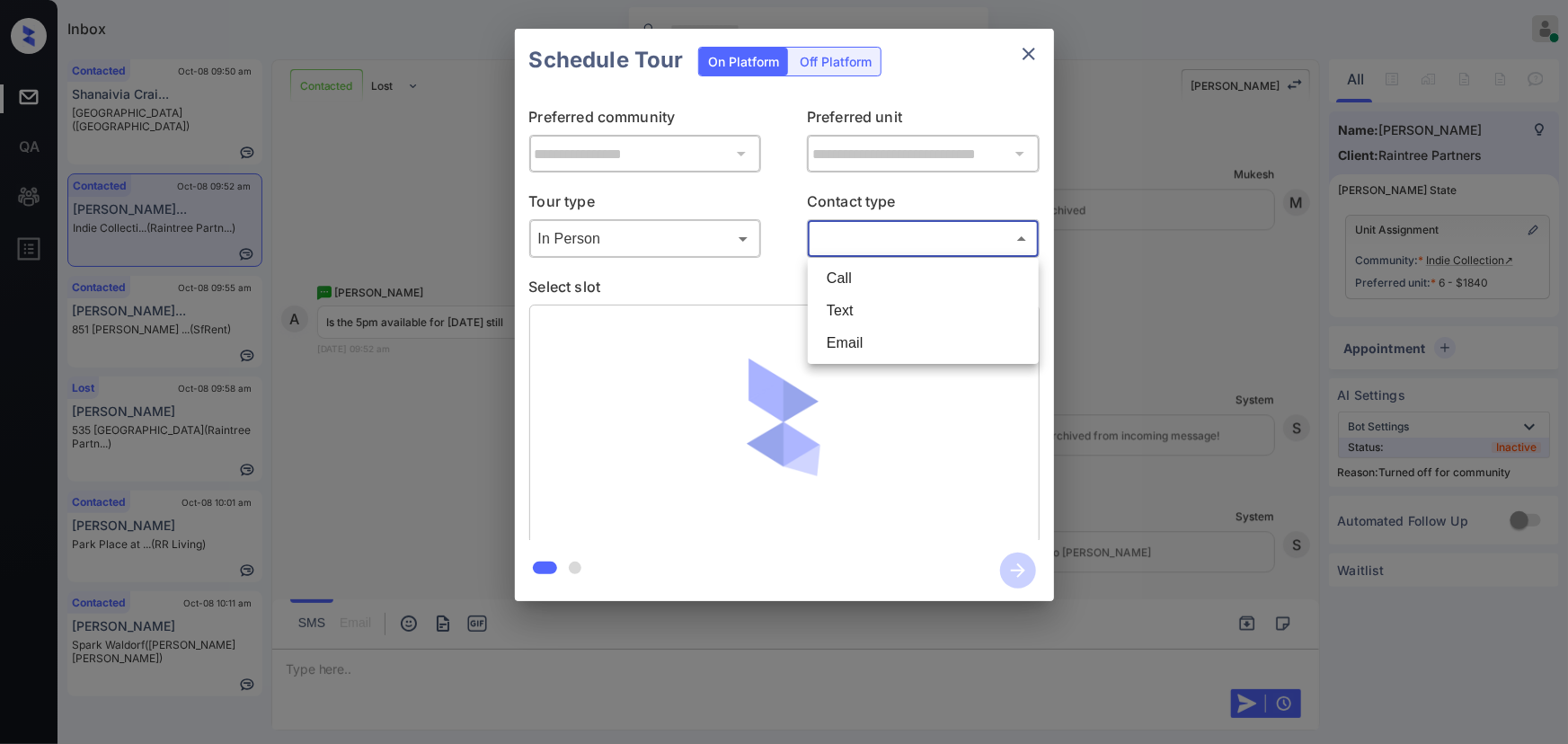
click at [832, 304] on li "Text" at bounding box center [923, 311] width 222 height 32
type input "****"
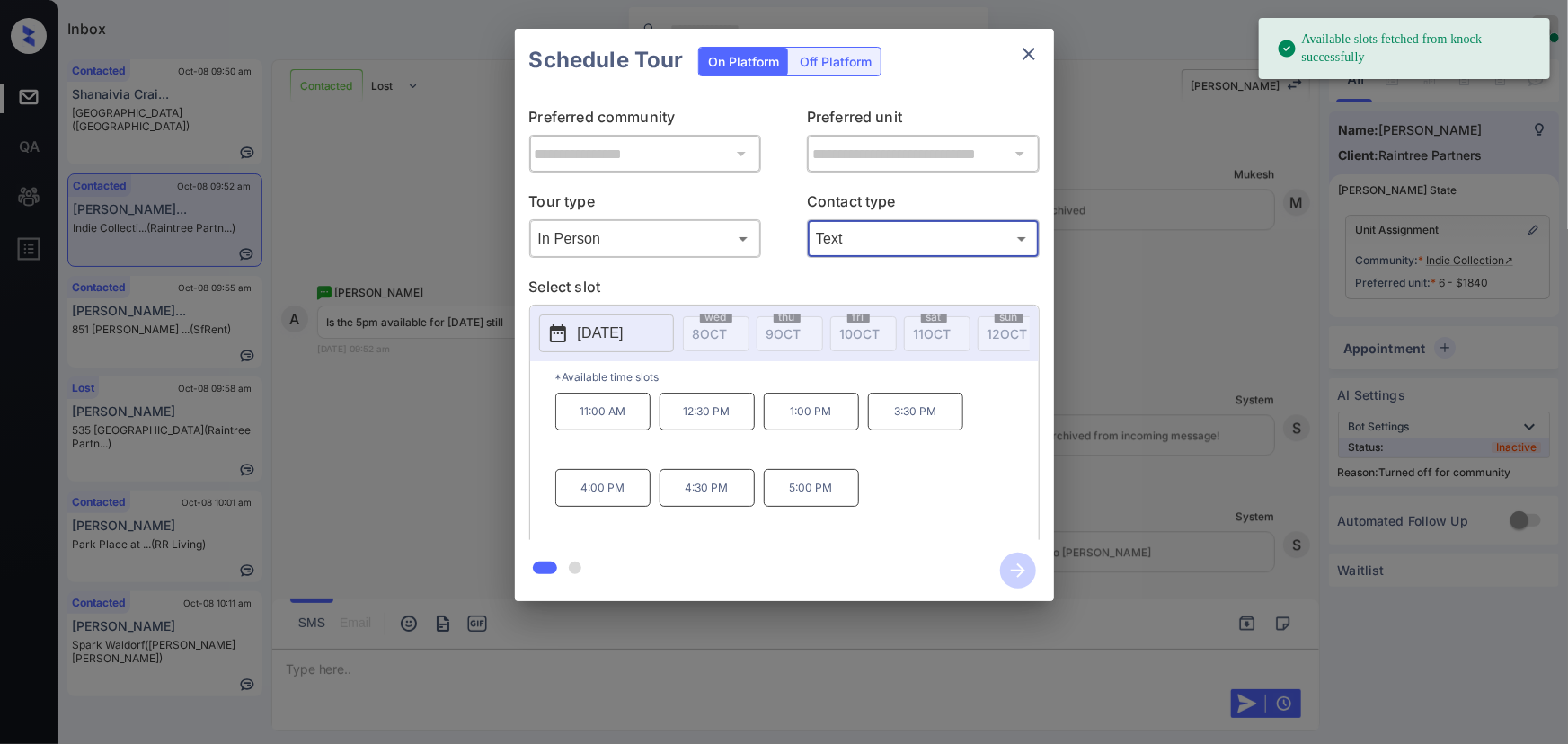
click at [624, 337] on p "[DATE]" at bounding box center [601, 334] width 46 height 22
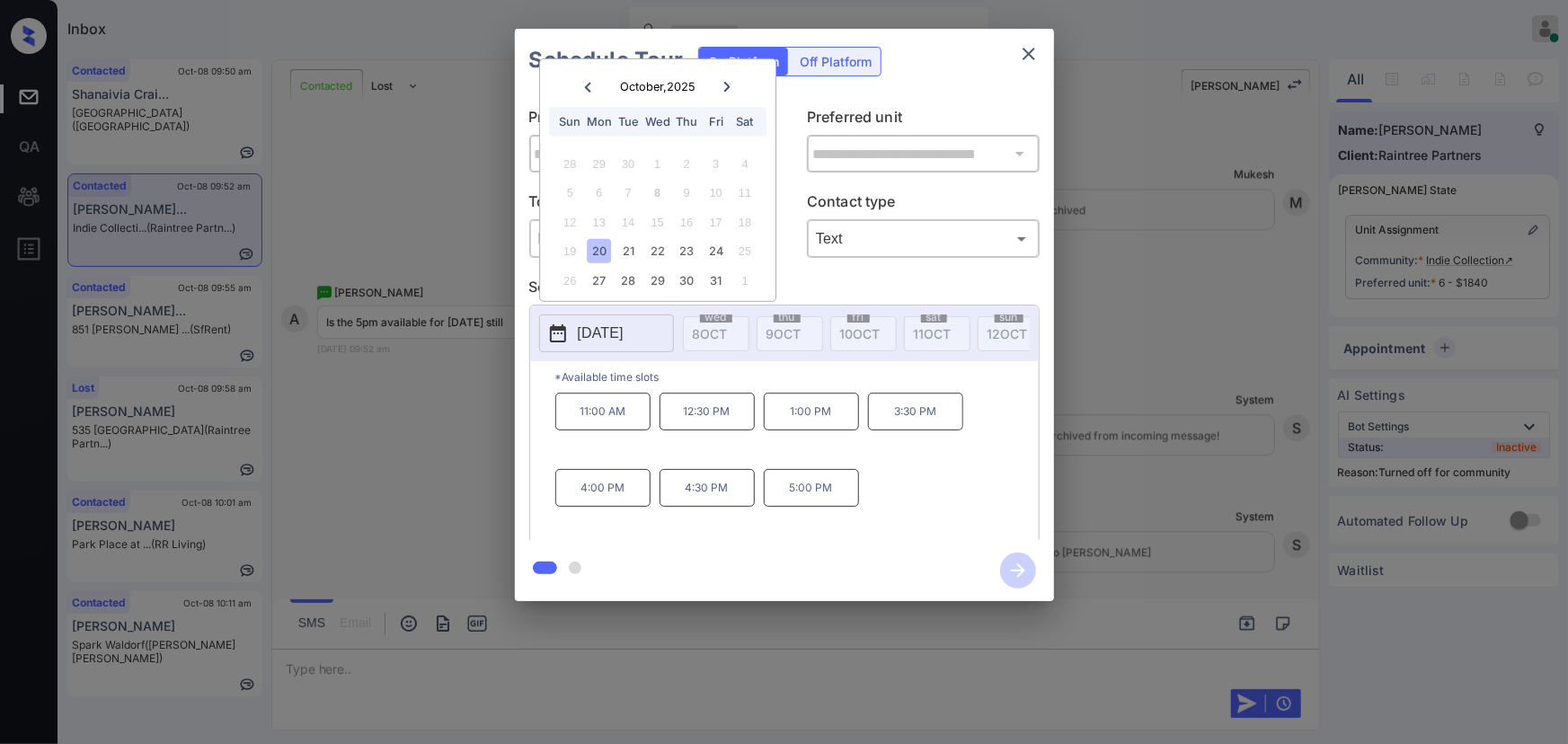
click at [602, 253] on div "20" at bounding box center [599, 251] width 24 height 24
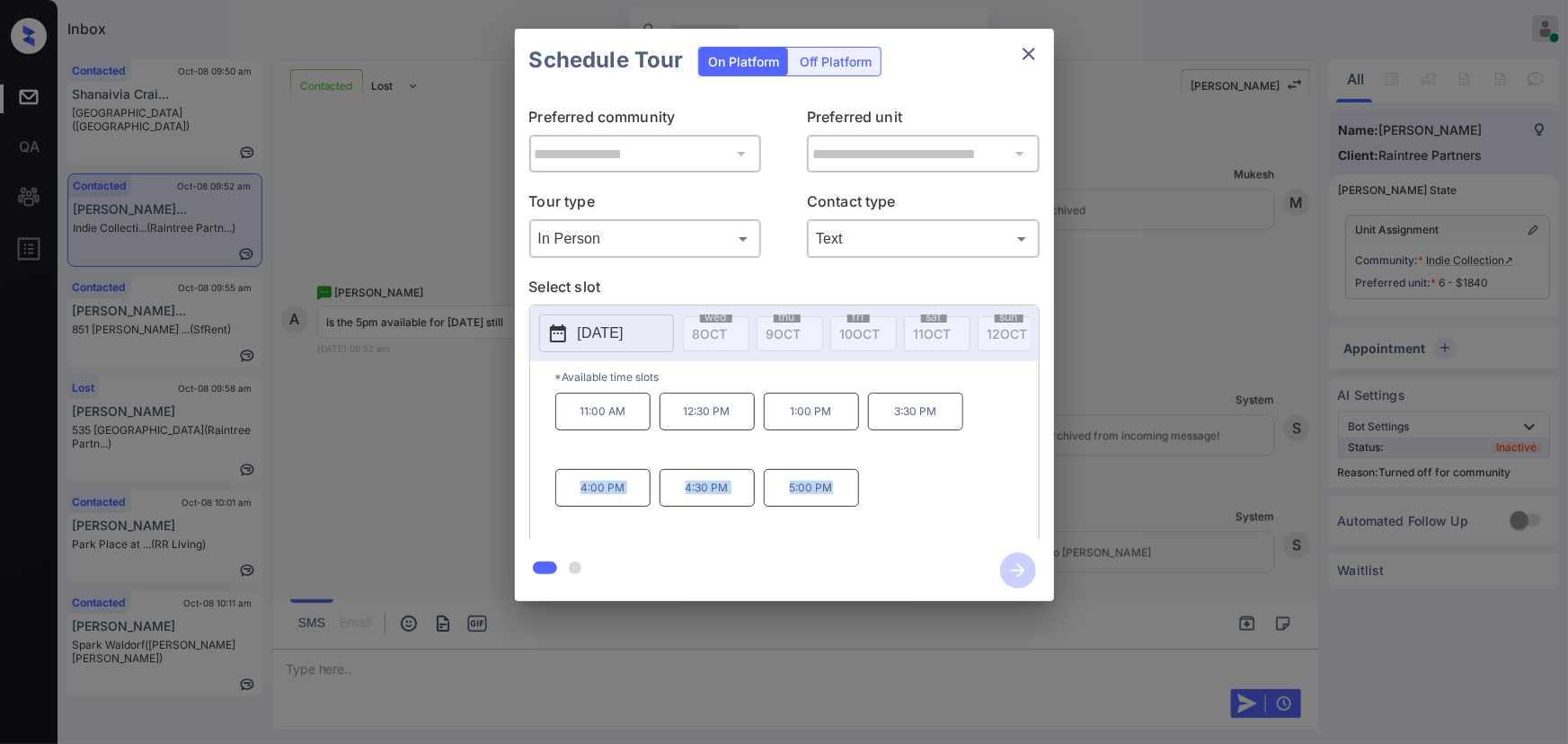
copy div "4:00 PM 4:30 PM 5:00 PM"
drag, startPoint x: 839, startPoint y: 495, endPoint x: 575, endPoint y: 482, distance: 264.3
click at [575, 482] on div "11:00 AM 12:30 PM 1:00 PM 3:30 PM 4:00 PM 4:30 PM 5:00 PM" at bounding box center [797, 465] width 484 height 144
click at [533, 664] on div at bounding box center [784, 372] width 1568 height 744
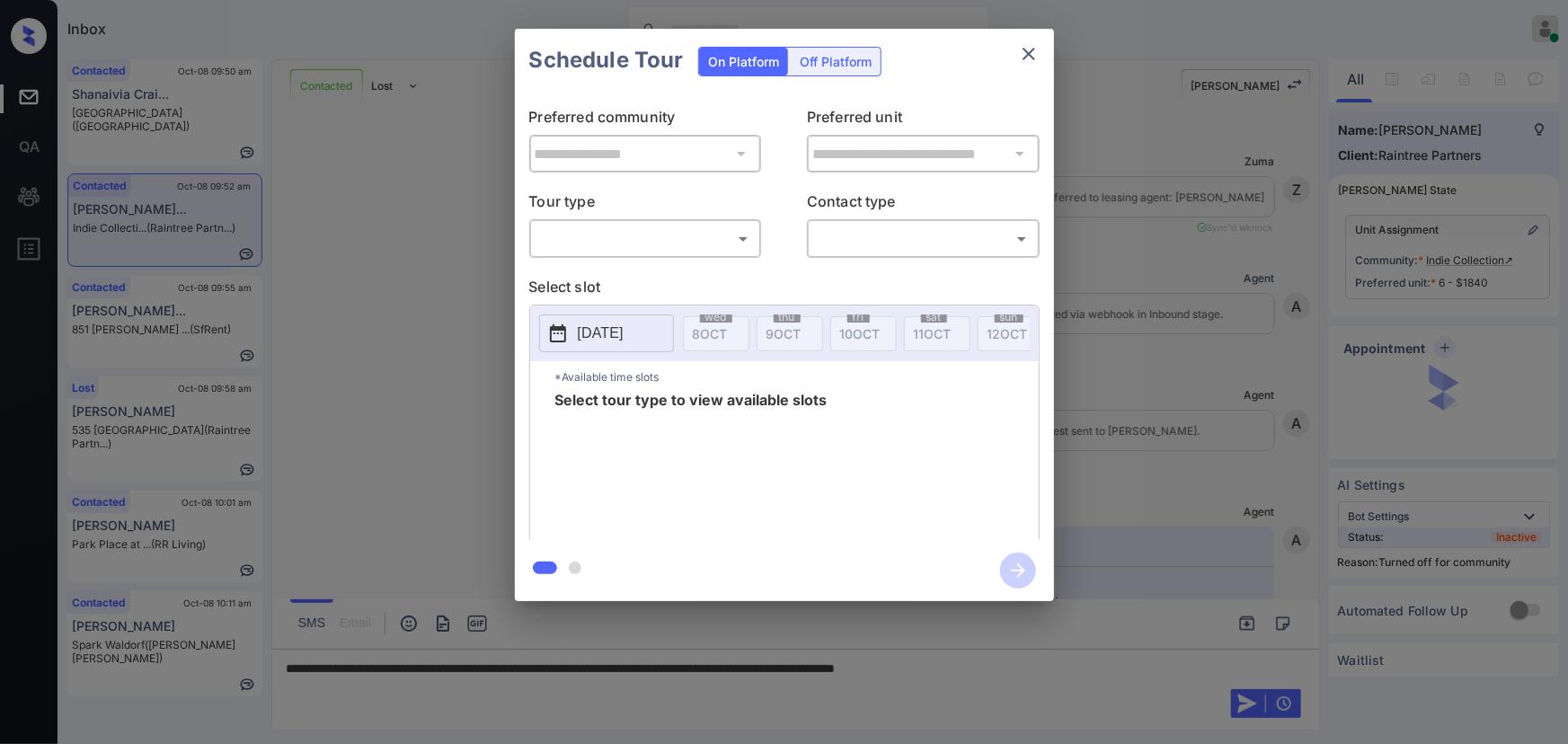
scroll to position [2330, 0]
click at [649, 251] on body "Inbox [PERSON_NAME] Online Set yourself offline Set yourself on break Profile S…" at bounding box center [784, 372] width 1568 height 744
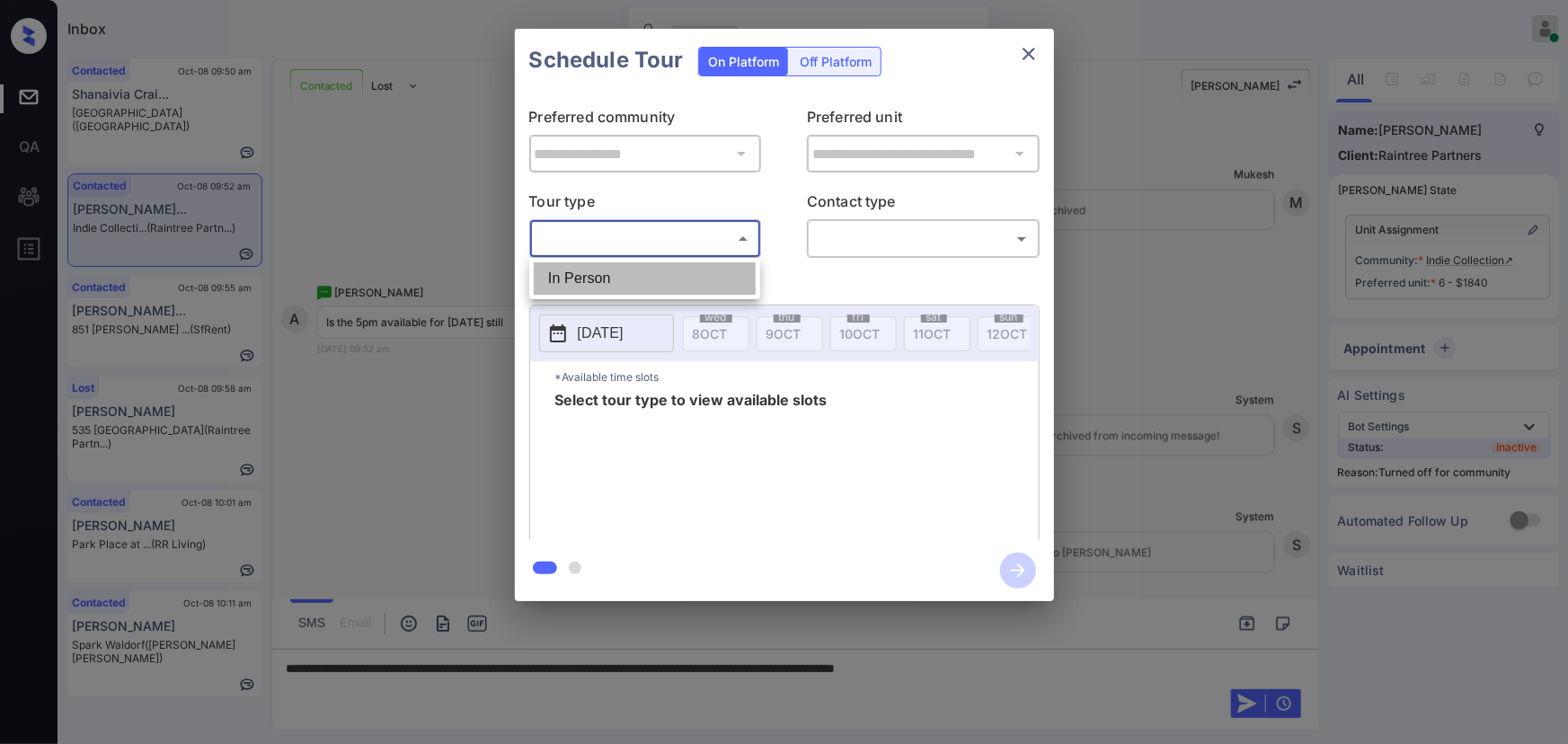
drag, startPoint x: 632, startPoint y: 272, endPoint x: 725, endPoint y: 255, distance: 94.5
click at [632, 273] on li "In Person" at bounding box center [645, 279] width 222 height 32
type input "********"
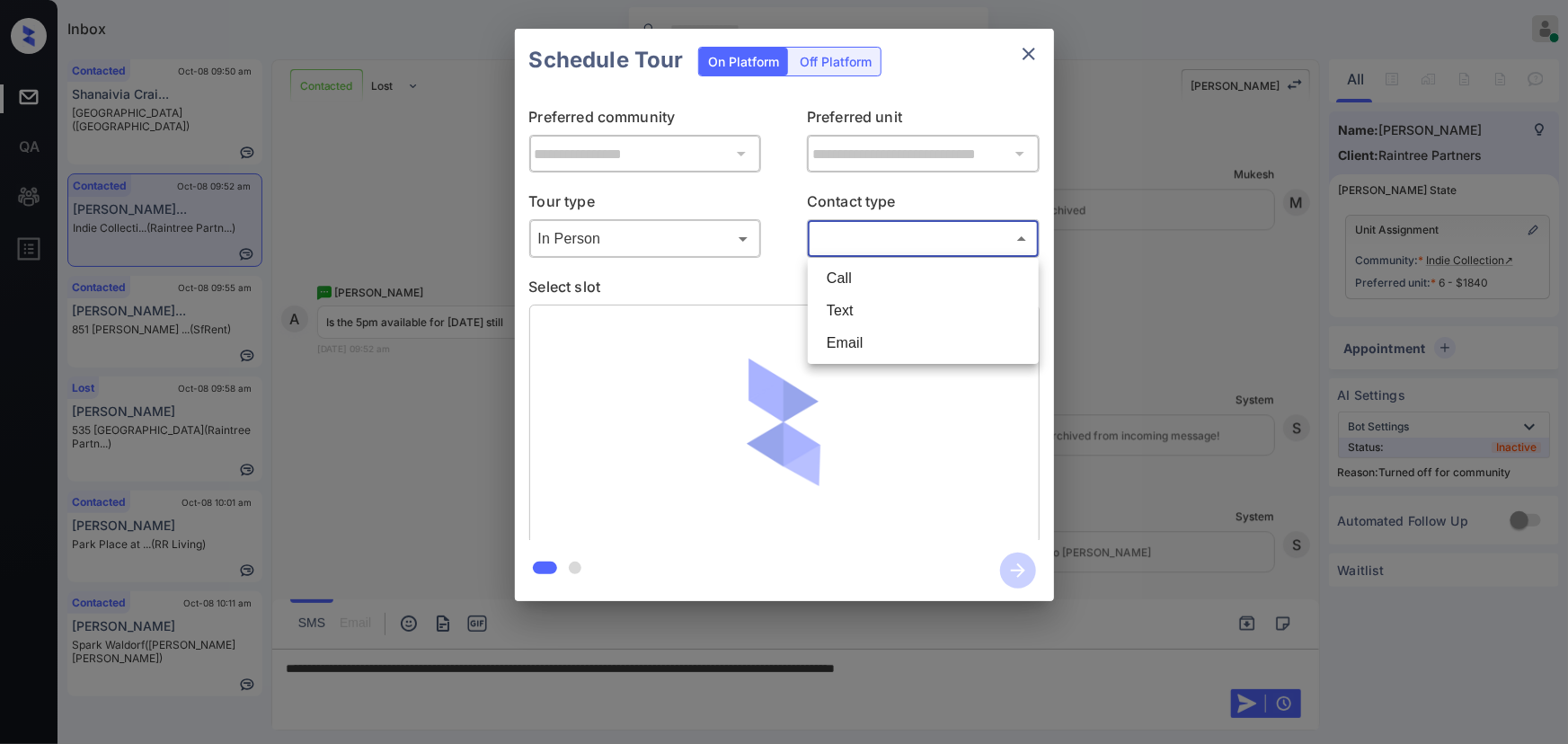
click at [870, 235] on body "Inbox [PERSON_NAME] Online Set yourself offline Set yourself on break Profile S…" at bounding box center [784, 372] width 1568 height 744
click at [831, 305] on li "Text" at bounding box center [923, 311] width 222 height 32
type input "****"
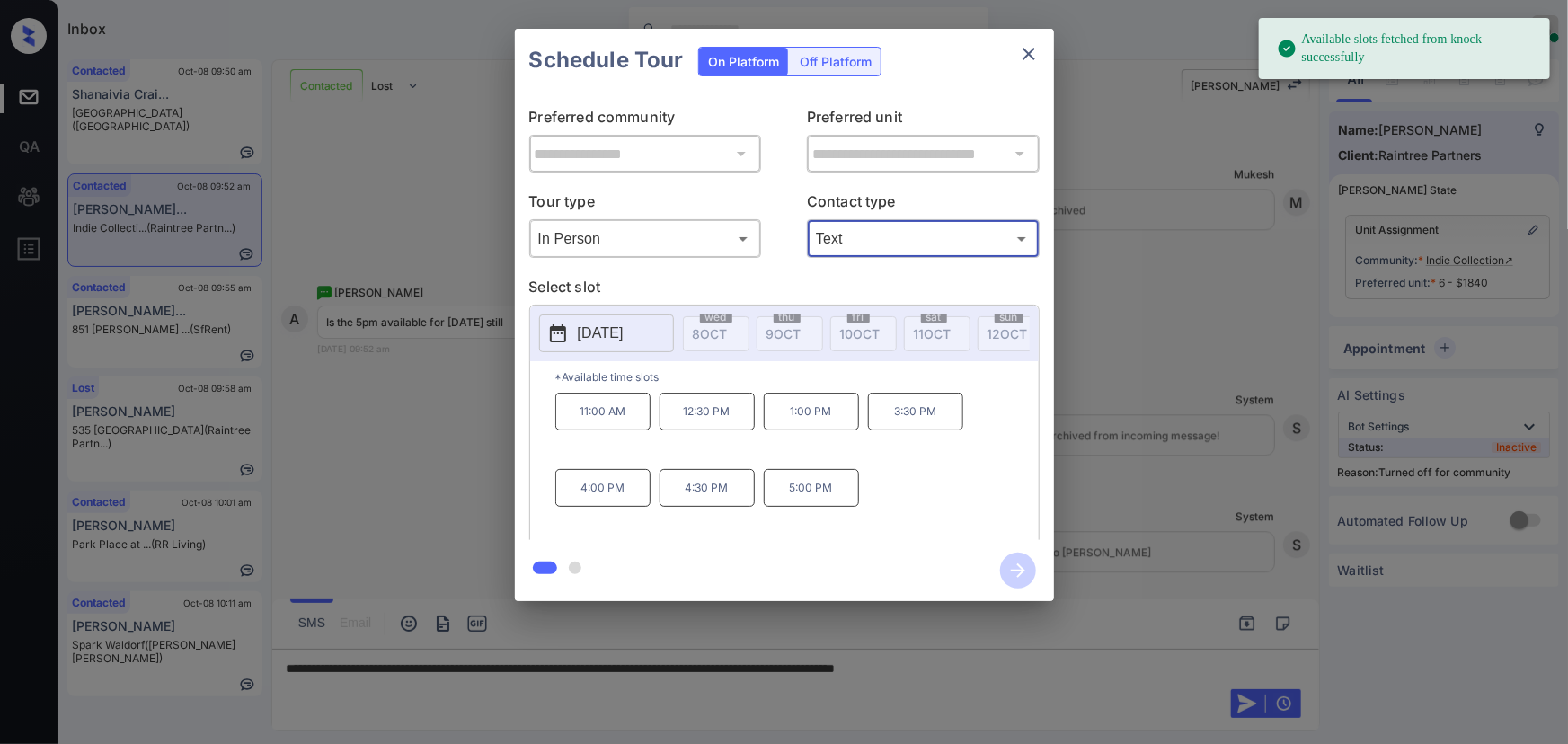
click at [624, 331] on p "[DATE]" at bounding box center [601, 334] width 46 height 22
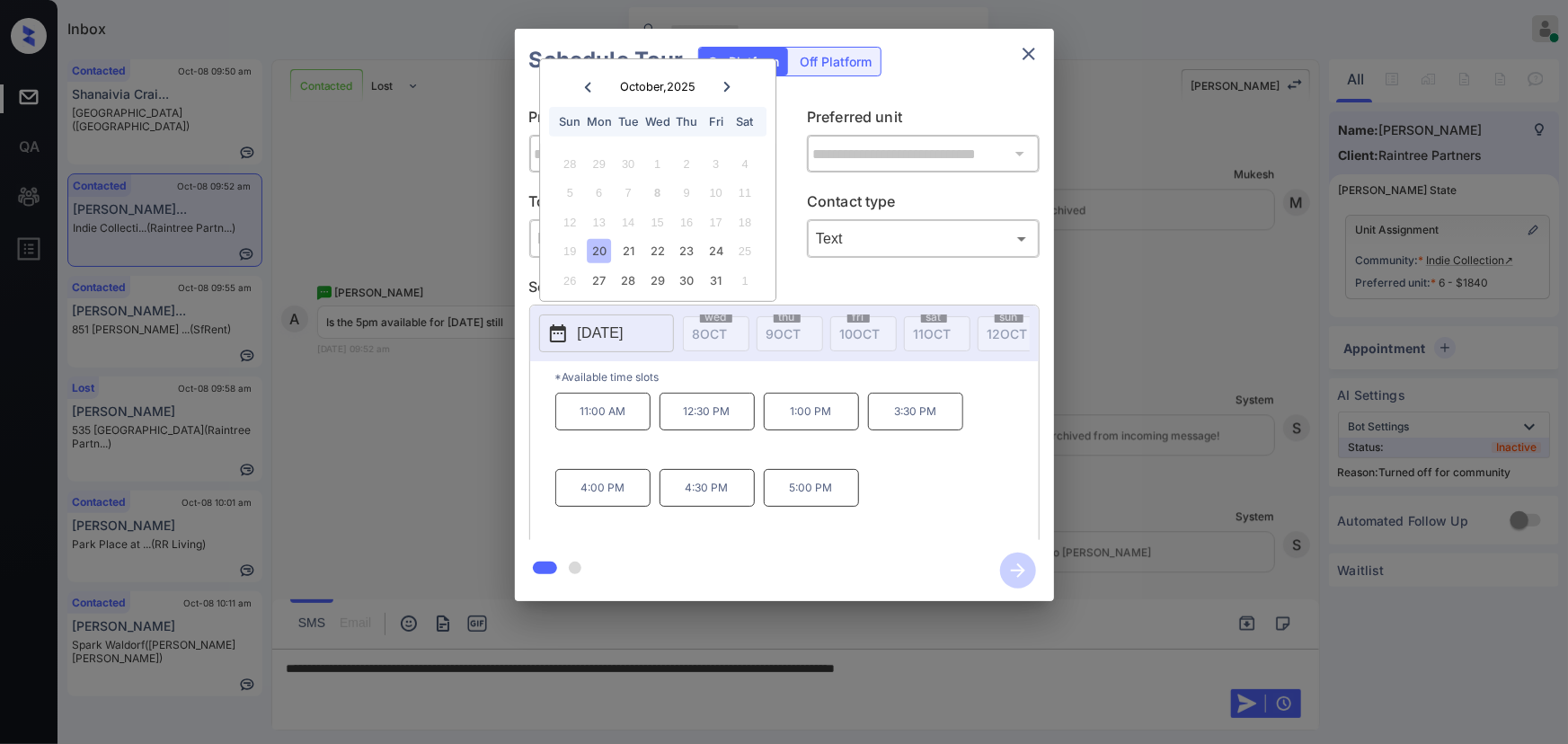
click at [1176, 247] on div "**********" at bounding box center [784, 315] width 1568 height 630
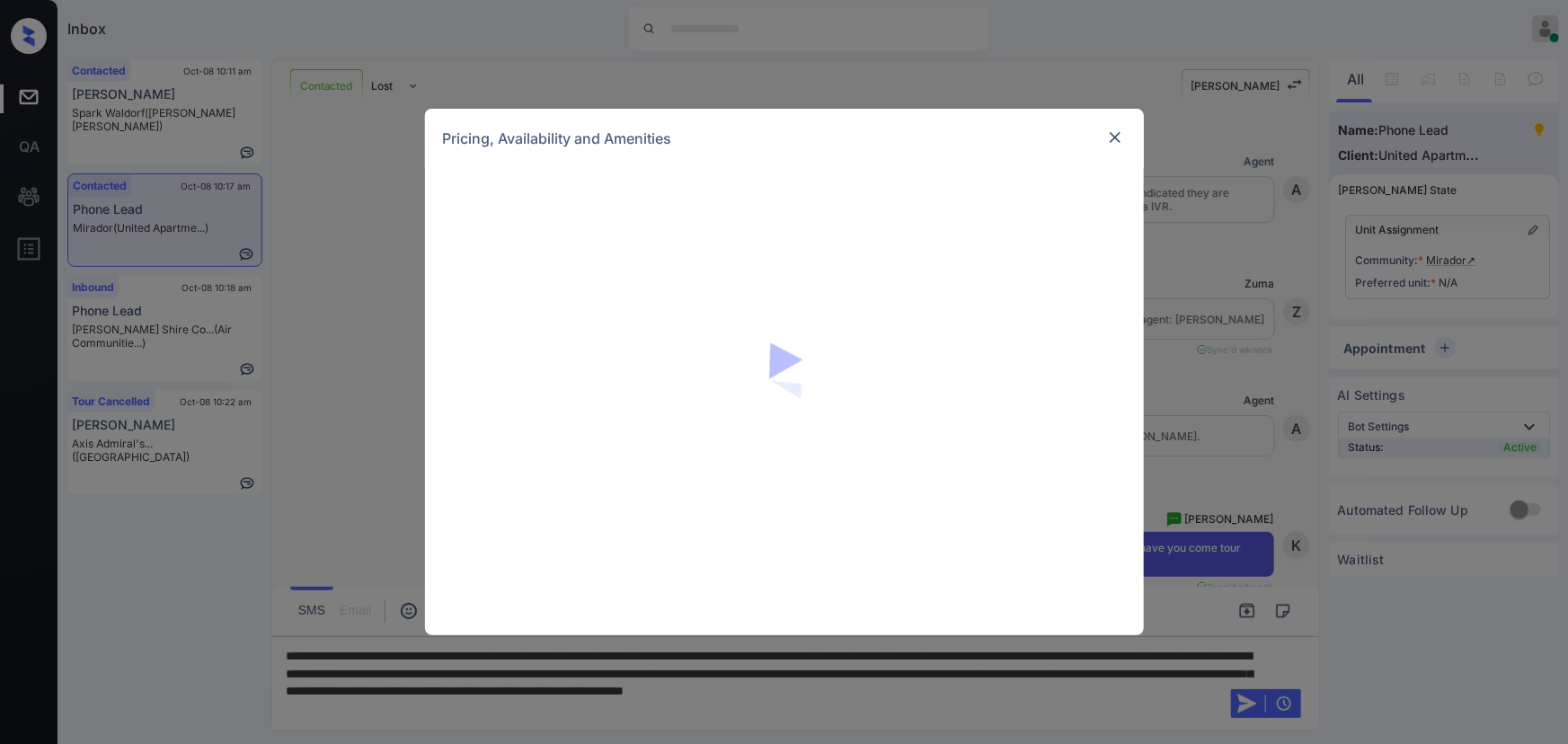
scroll to position [629, 0]
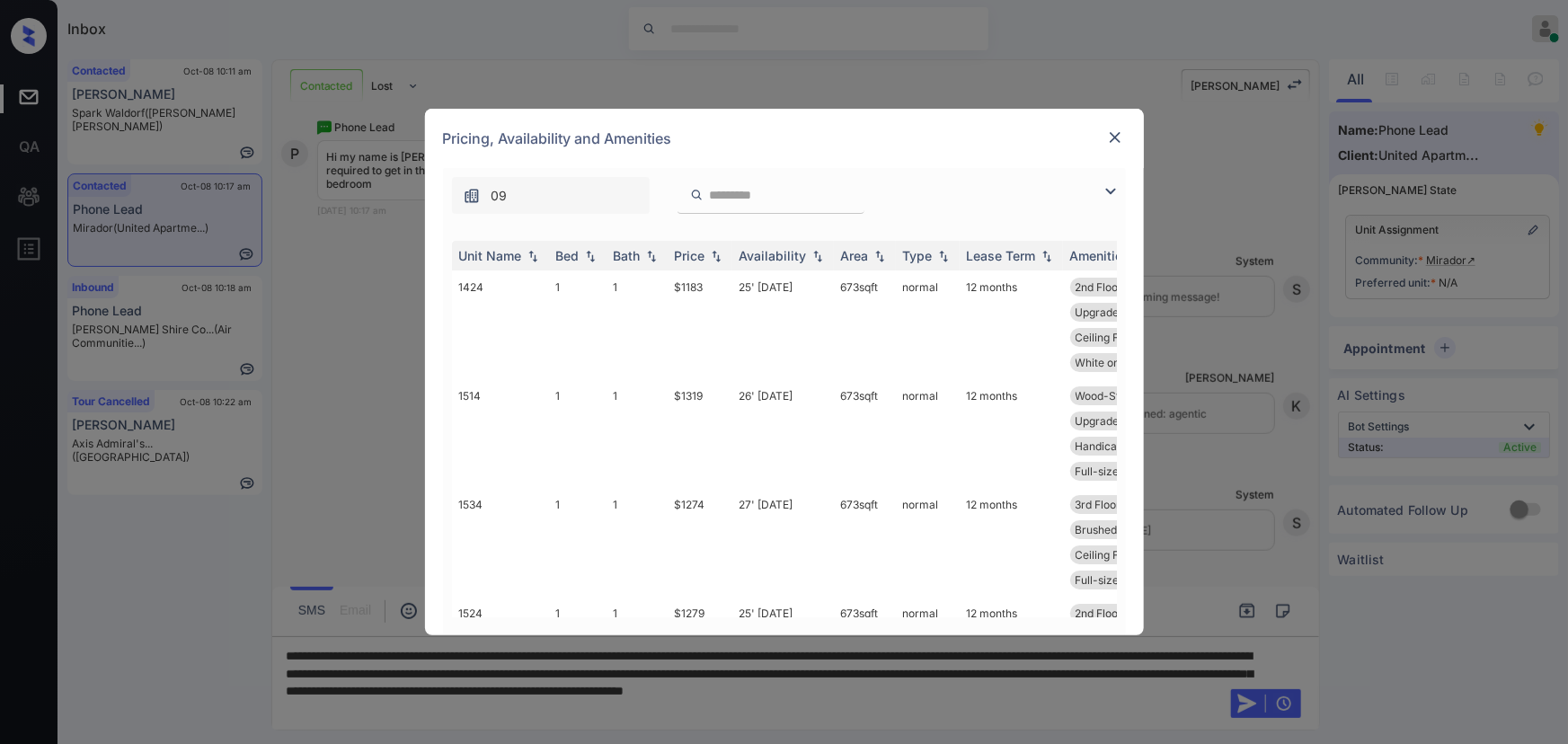
click at [1108, 183] on img at bounding box center [1111, 192] width 22 height 22
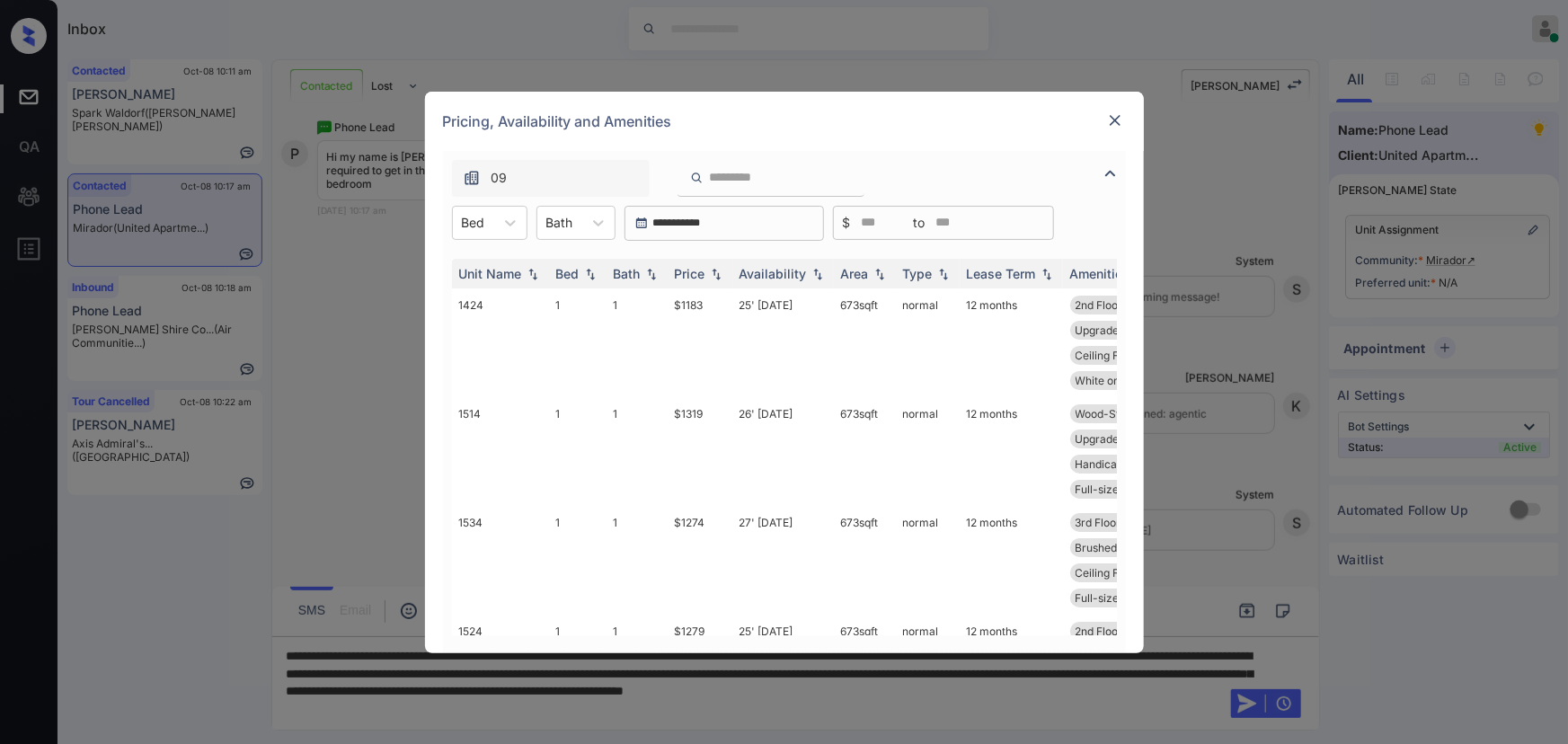
drag, startPoint x: 486, startPoint y: 224, endPoint x: 487, endPoint y: 243, distance: 19.0
click at [486, 224] on div "Bed" at bounding box center [473, 222] width 41 height 26
drag, startPoint x: 474, startPoint y: 260, endPoint x: 609, endPoint y: 230, distance: 138.3
click at [479, 259] on div "1" at bounding box center [490, 267] width 76 height 32
click at [610, 224] on icon at bounding box center [608, 223] width 18 height 18
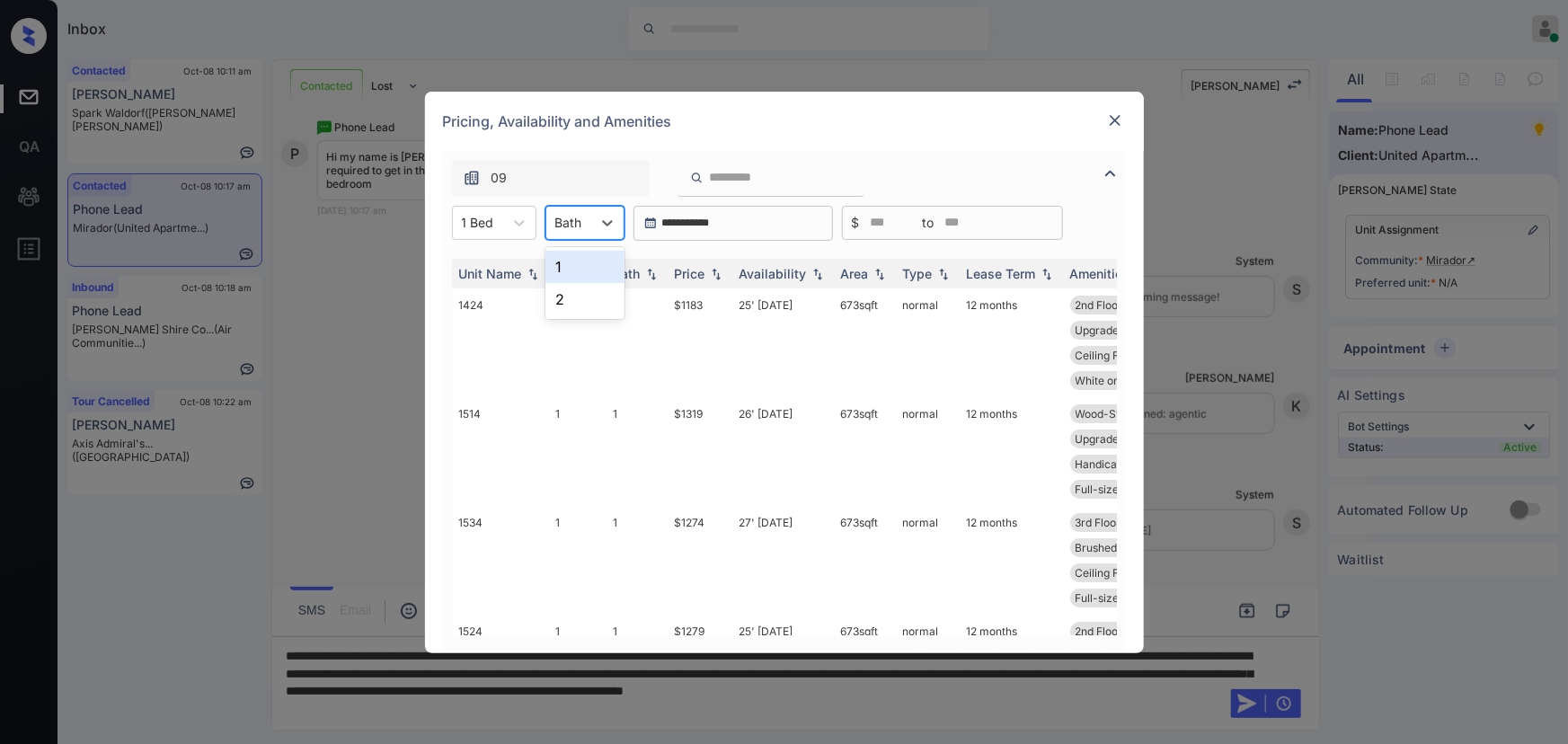
click at [580, 270] on div "1" at bounding box center [585, 267] width 79 height 32
click at [717, 277] on img at bounding box center [717, 273] width 18 height 13
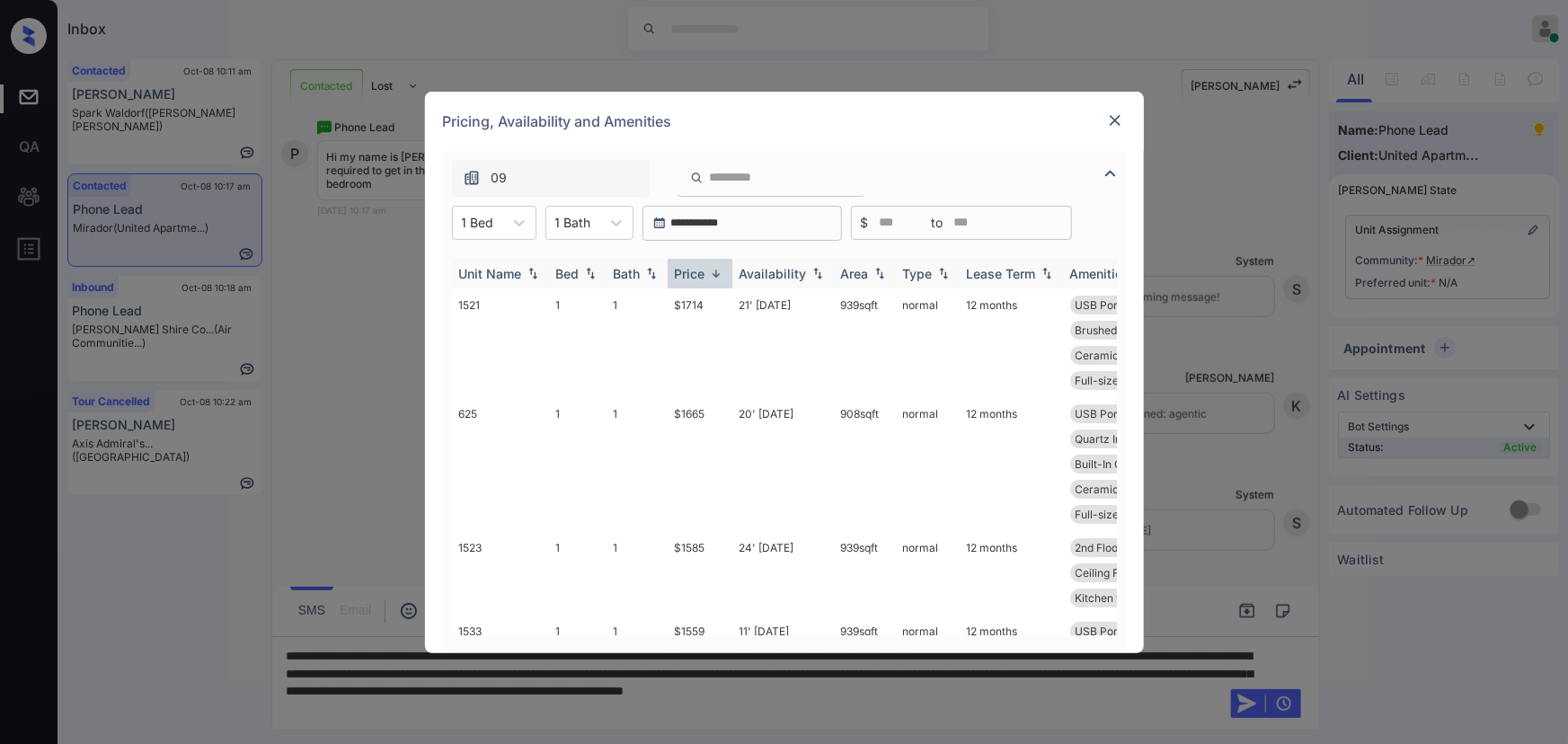
click at [717, 277] on img at bounding box center [717, 273] width 18 height 13
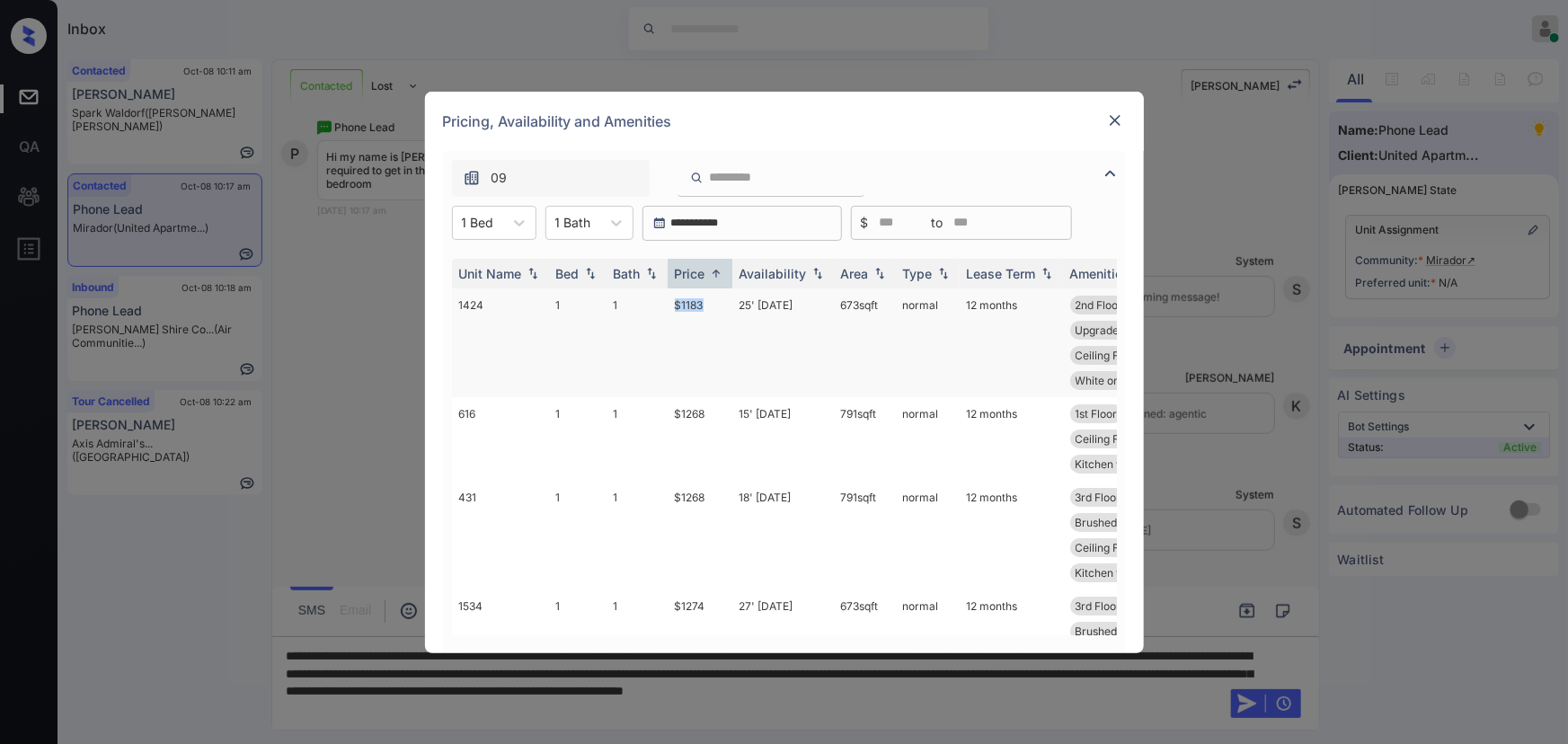
copy td "$1183"
drag, startPoint x: 702, startPoint y: 306, endPoint x: 678, endPoint y: 299, distance: 25.0
click at [678, 299] on td "$1183" at bounding box center [700, 343] width 65 height 109
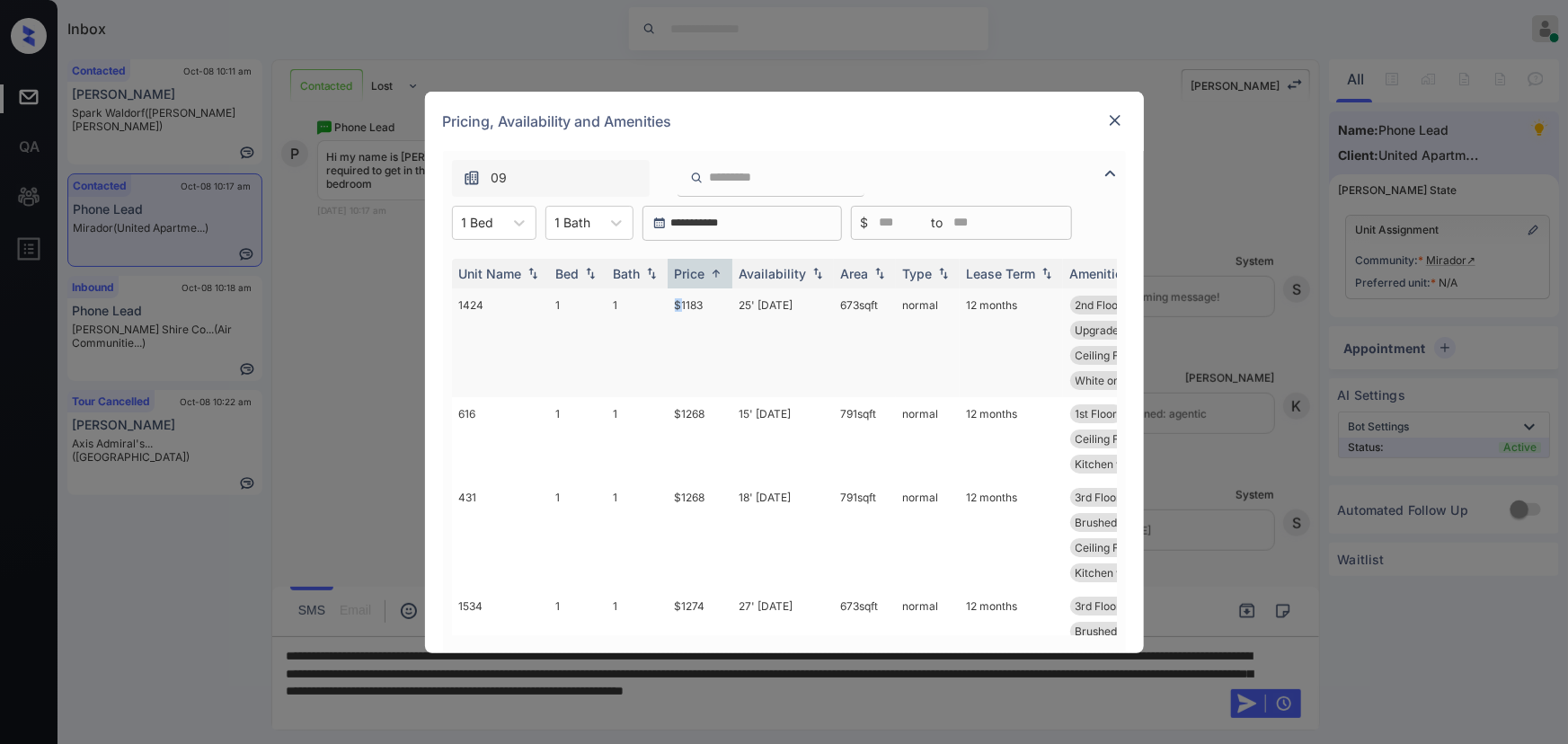
click at [679, 298] on td "$1183" at bounding box center [700, 343] width 65 height 109
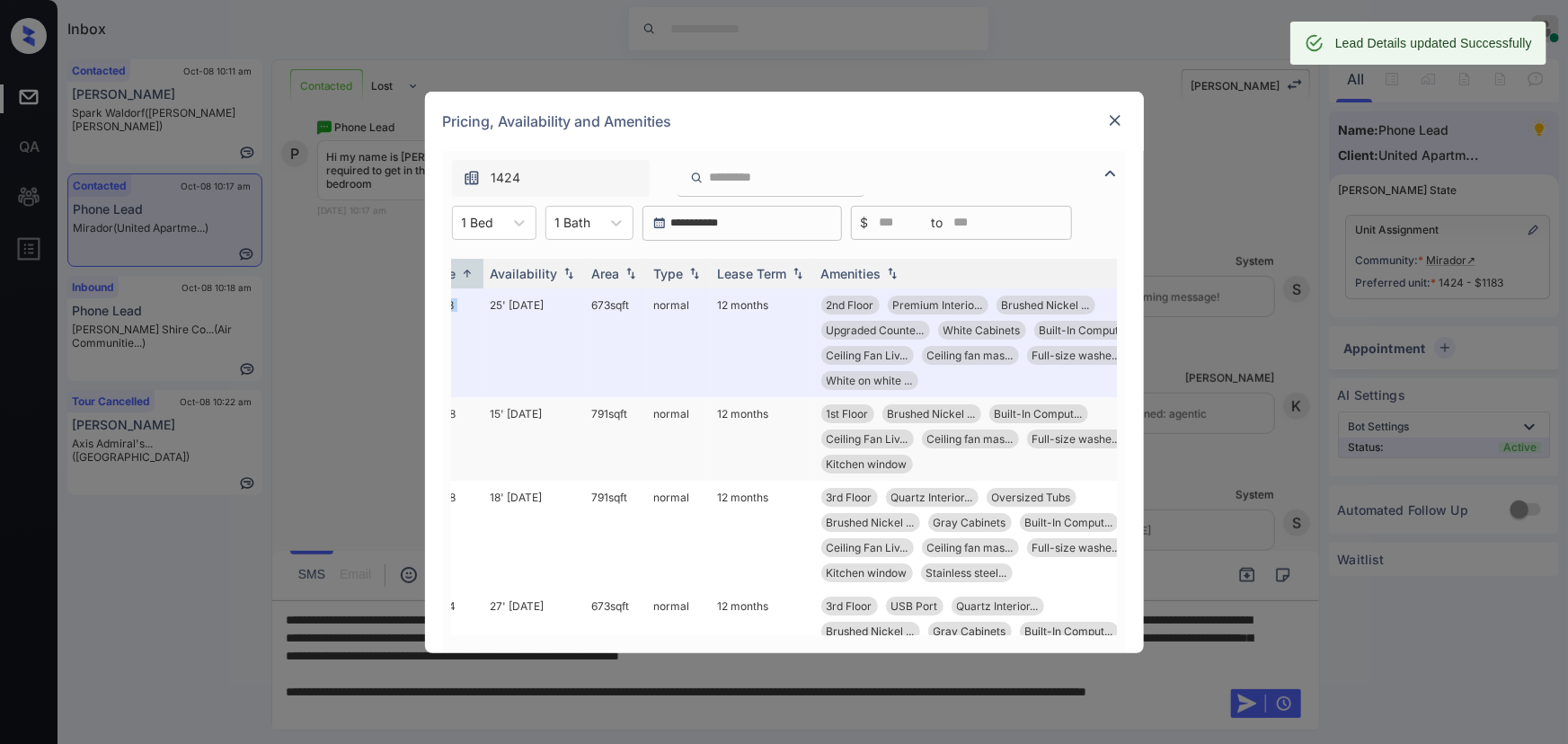
scroll to position [0, 250]
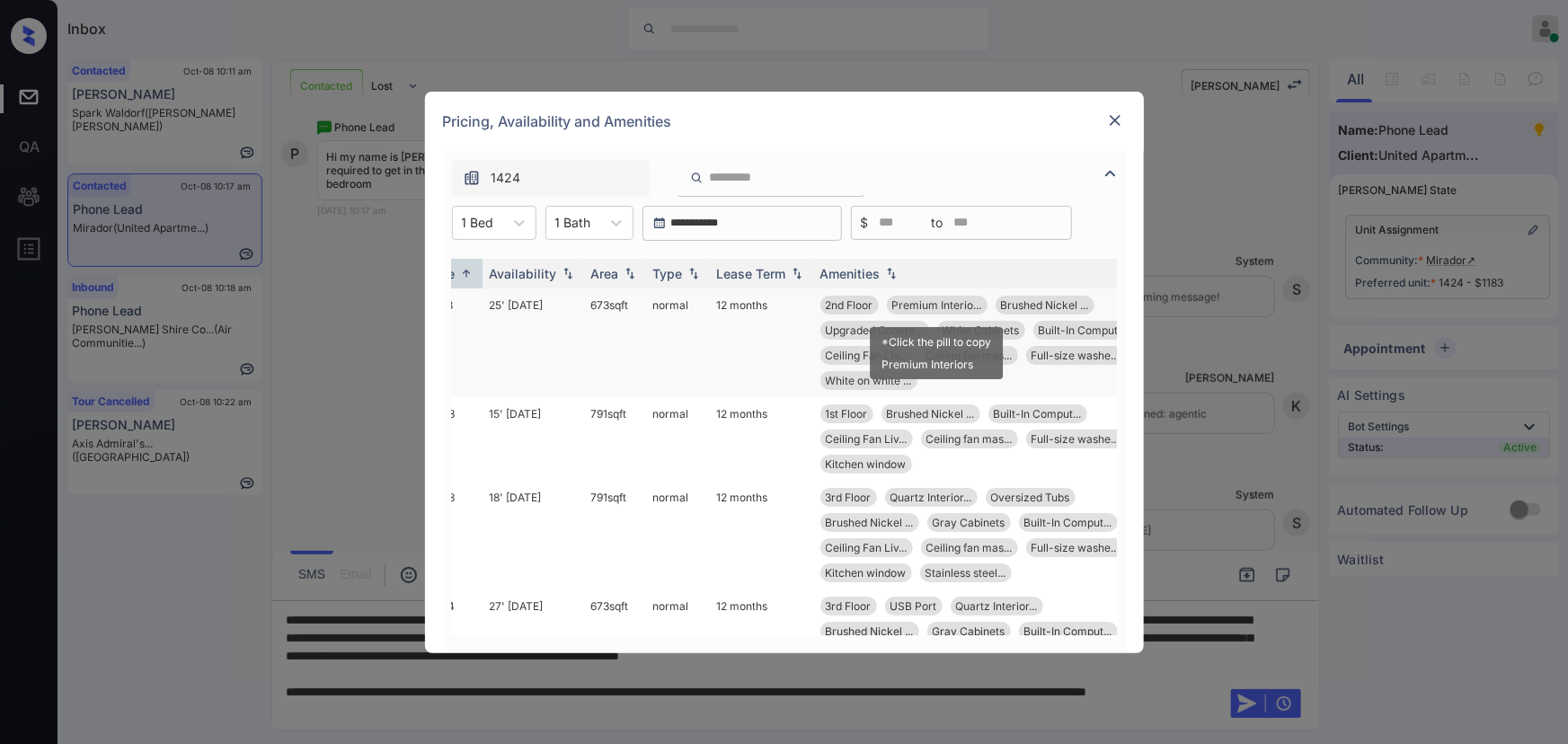
click at [957, 302] on span "Premium Interio..." at bounding box center [937, 305] width 90 height 13
drag, startPoint x: 957, startPoint y: 302, endPoint x: 912, endPoint y: 307, distance: 45.3
click at [912, 307] on span "Premium Interio..." at bounding box center [937, 305] width 90 height 13
click at [927, 307] on span "Premium Interio..." at bounding box center [937, 305] width 90 height 13
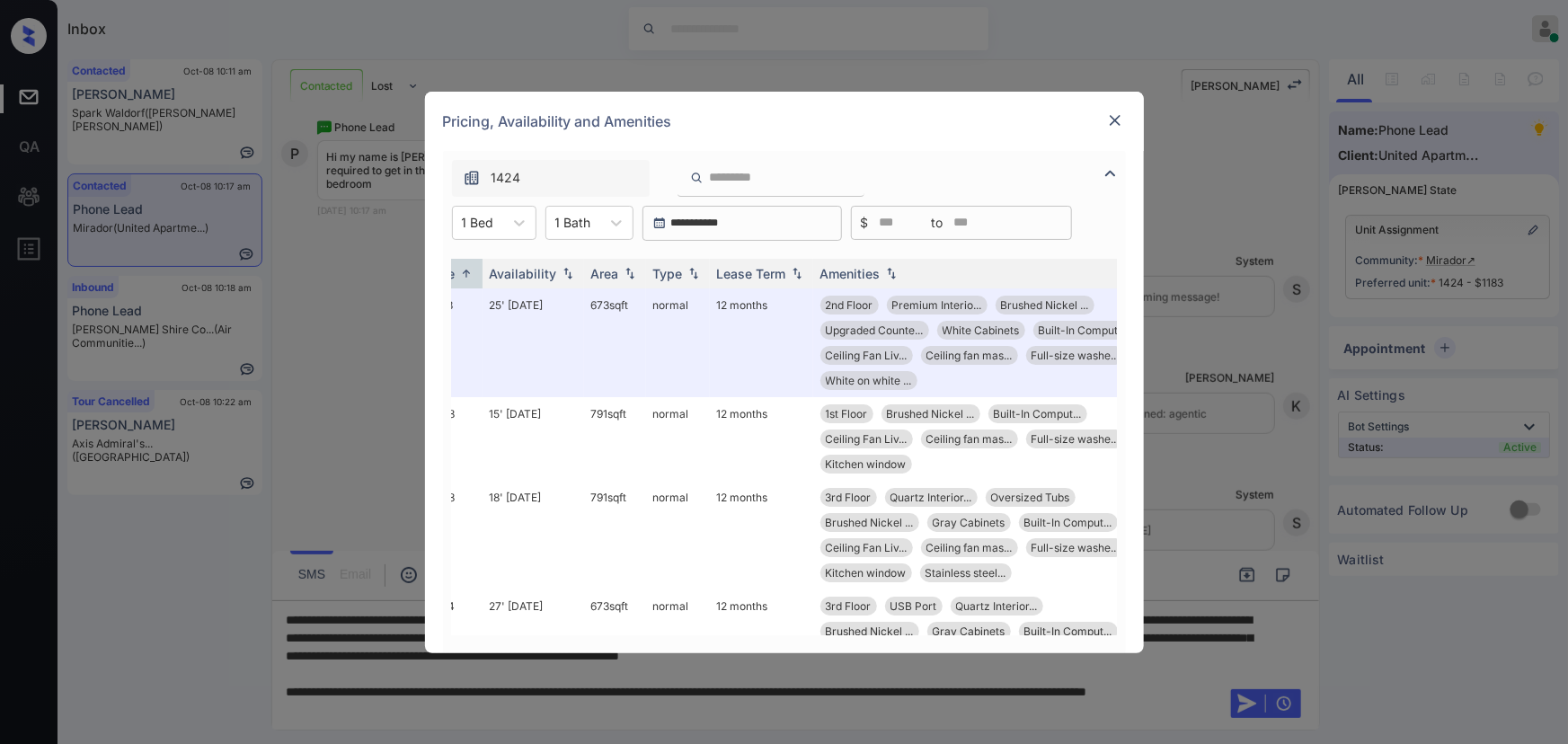
click at [1117, 114] on img at bounding box center [1115, 120] width 18 height 18
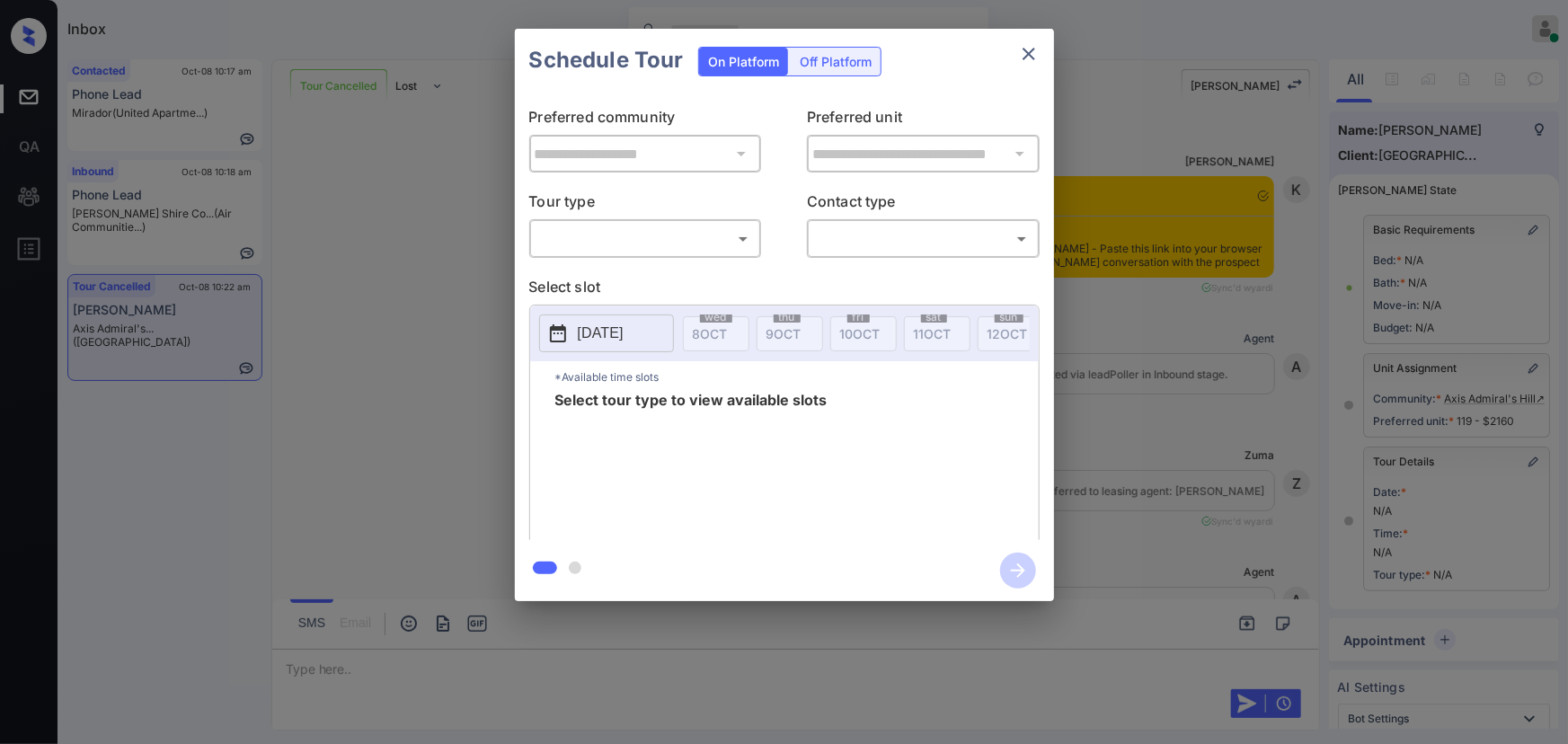
scroll to position [14566, 0]
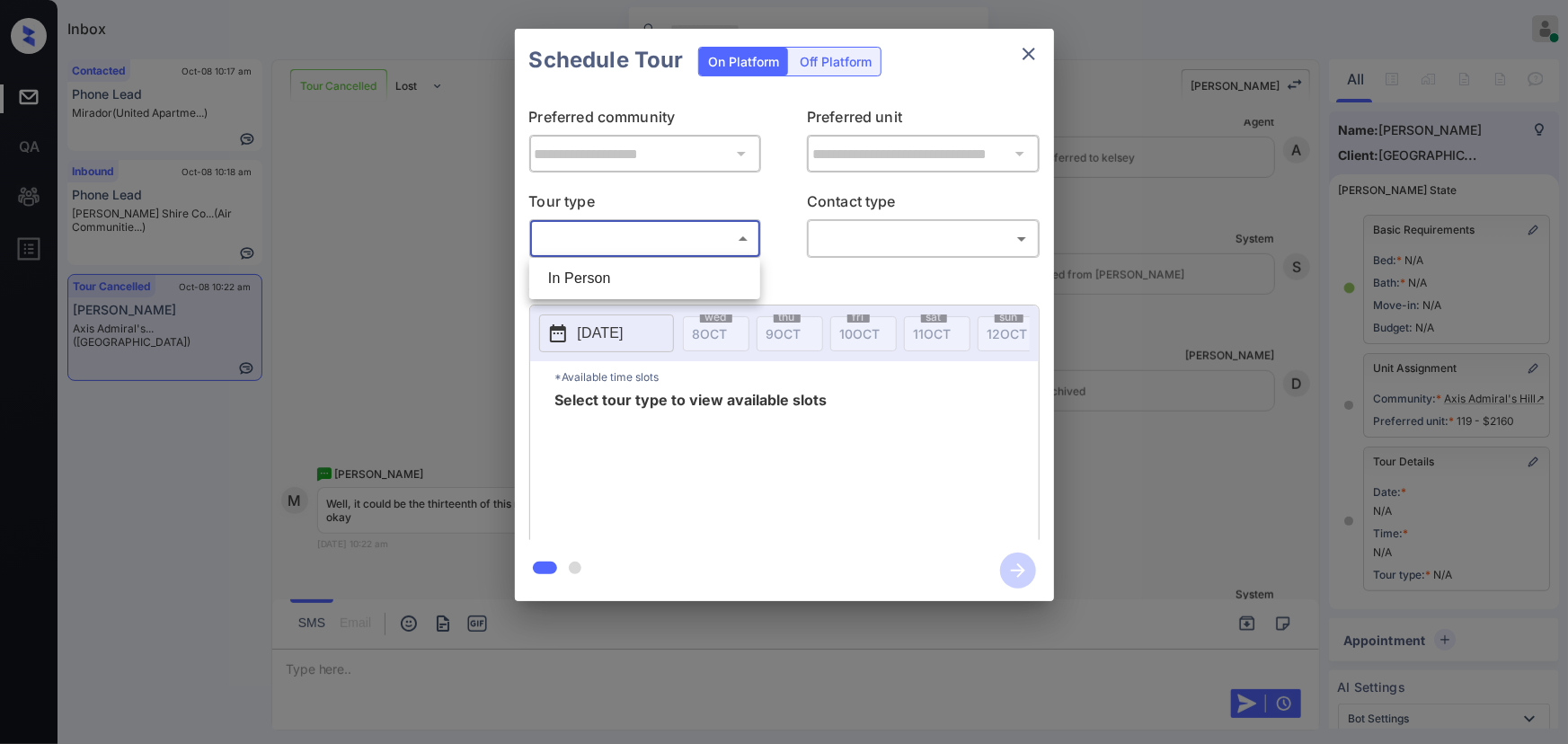
click at [606, 233] on body "Inbox [PERSON_NAME] Online Set yourself offline Set yourself on break Profile S…" at bounding box center [784, 372] width 1568 height 744
drag, startPoint x: 601, startPoint y: 289, endPoint x: 762, endPoint y: 279, distance: 161.3
click at [606, 284] on li "In Person" at bounding box center [645, 279] width 222 height 32
type input "********"
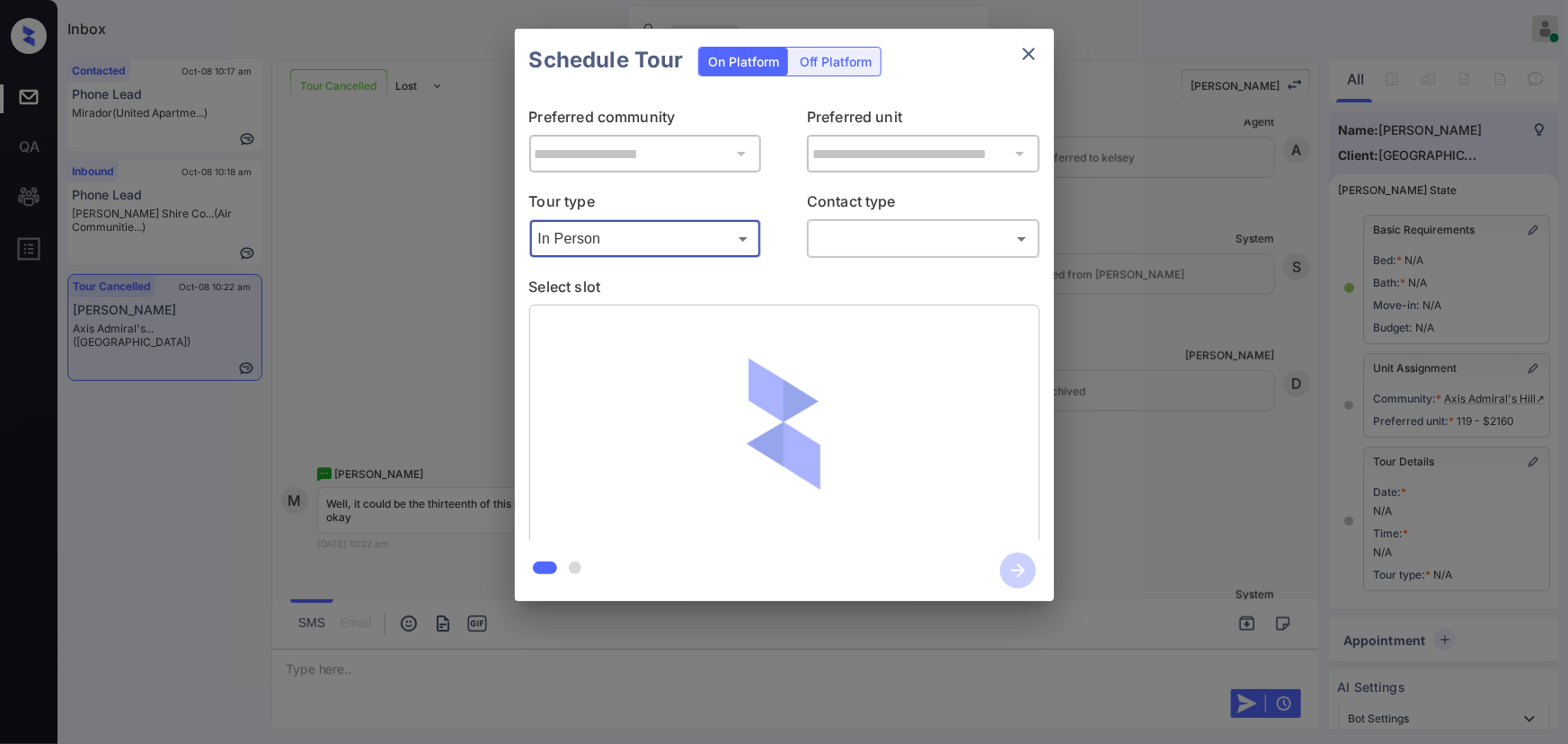
click at [896, 245] on body "Inbox [PERSON_NAME] Online Set yourself offline Set yourself on break Profile S…" at bounding box center [784, 372] width 1568 height 744
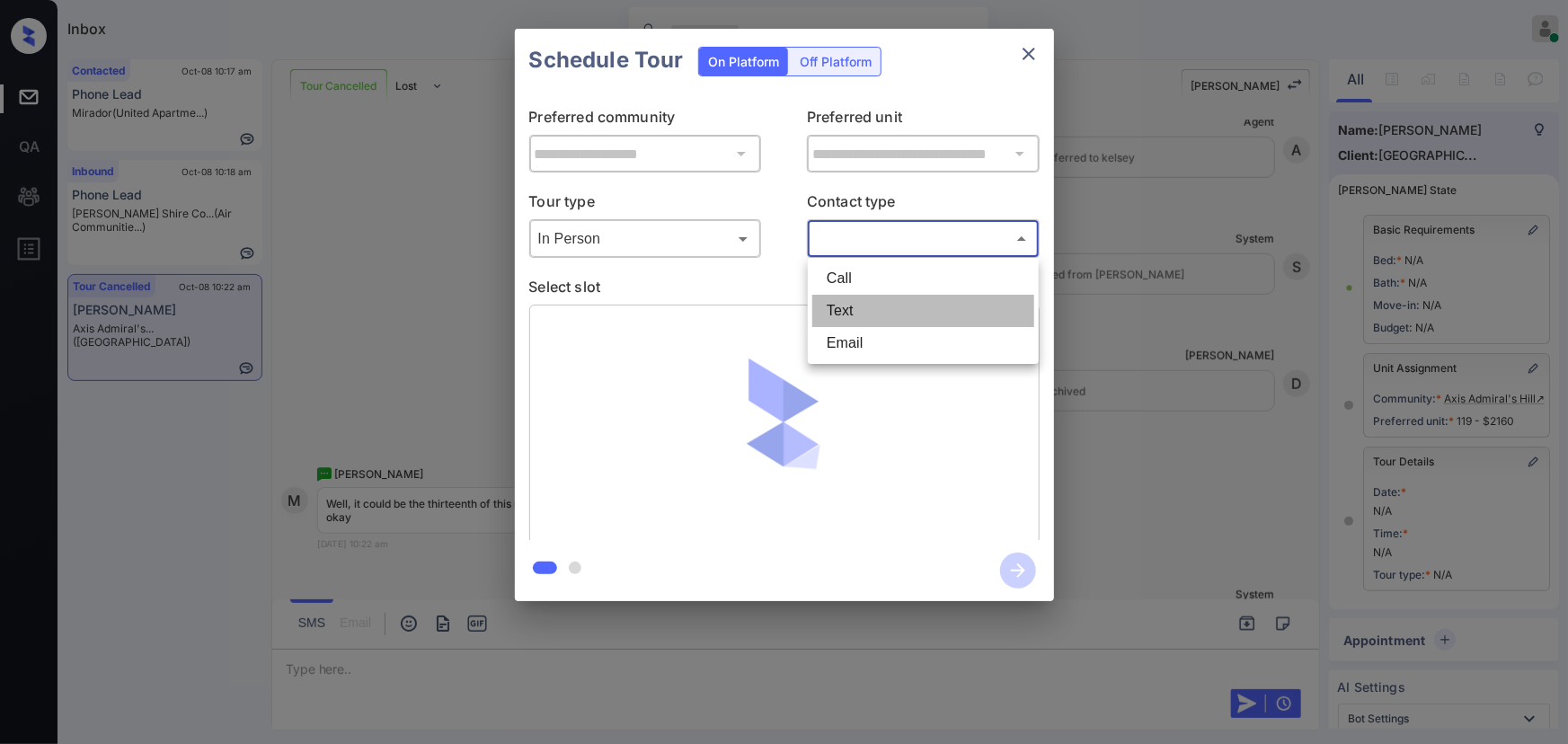
click at [837, 312] on li "Text" at bounding box center [923, 311] width 222 height 32
type input "****"
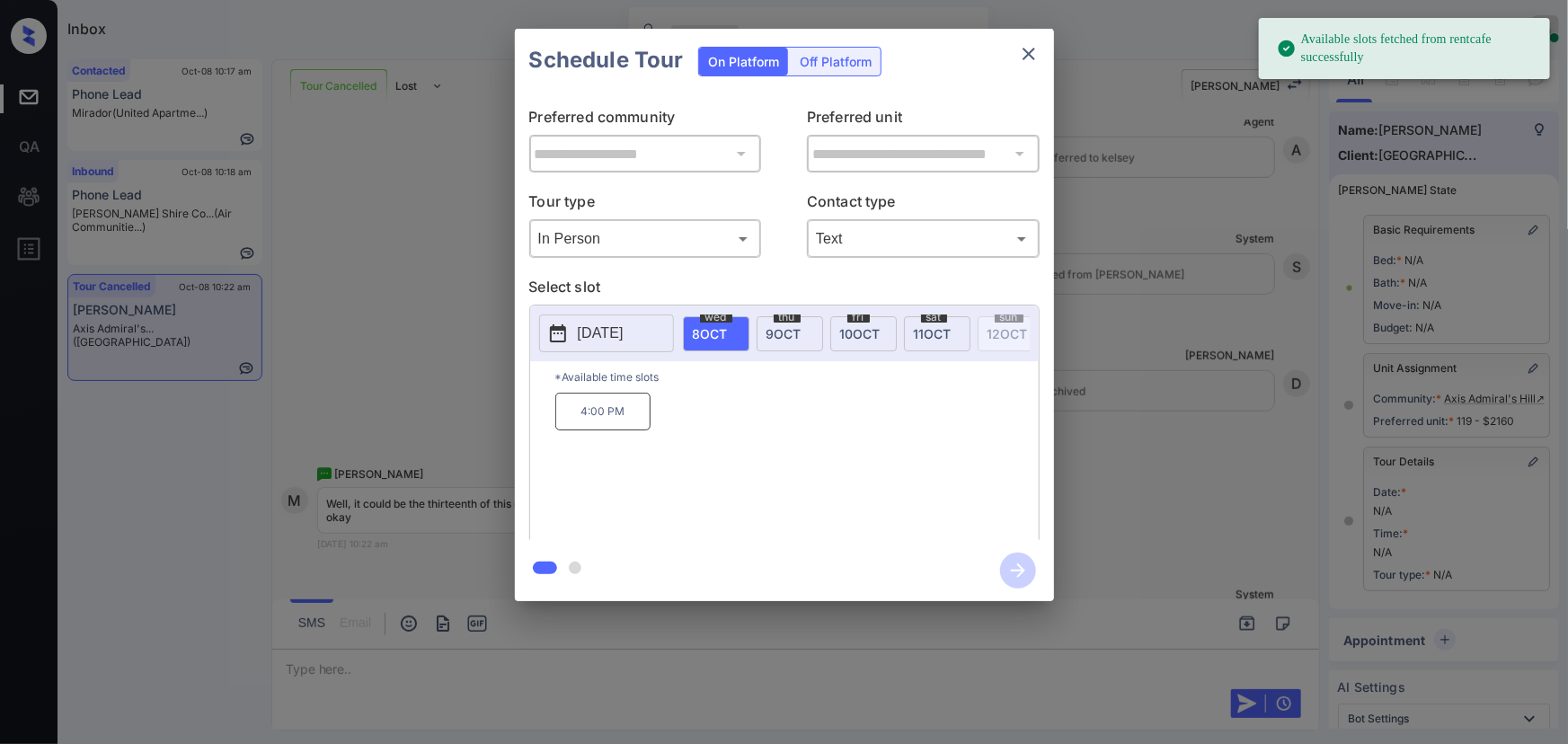
click at [593, 329] on p "[DATE]" at bounding box center [601, 334] width 46 height 22
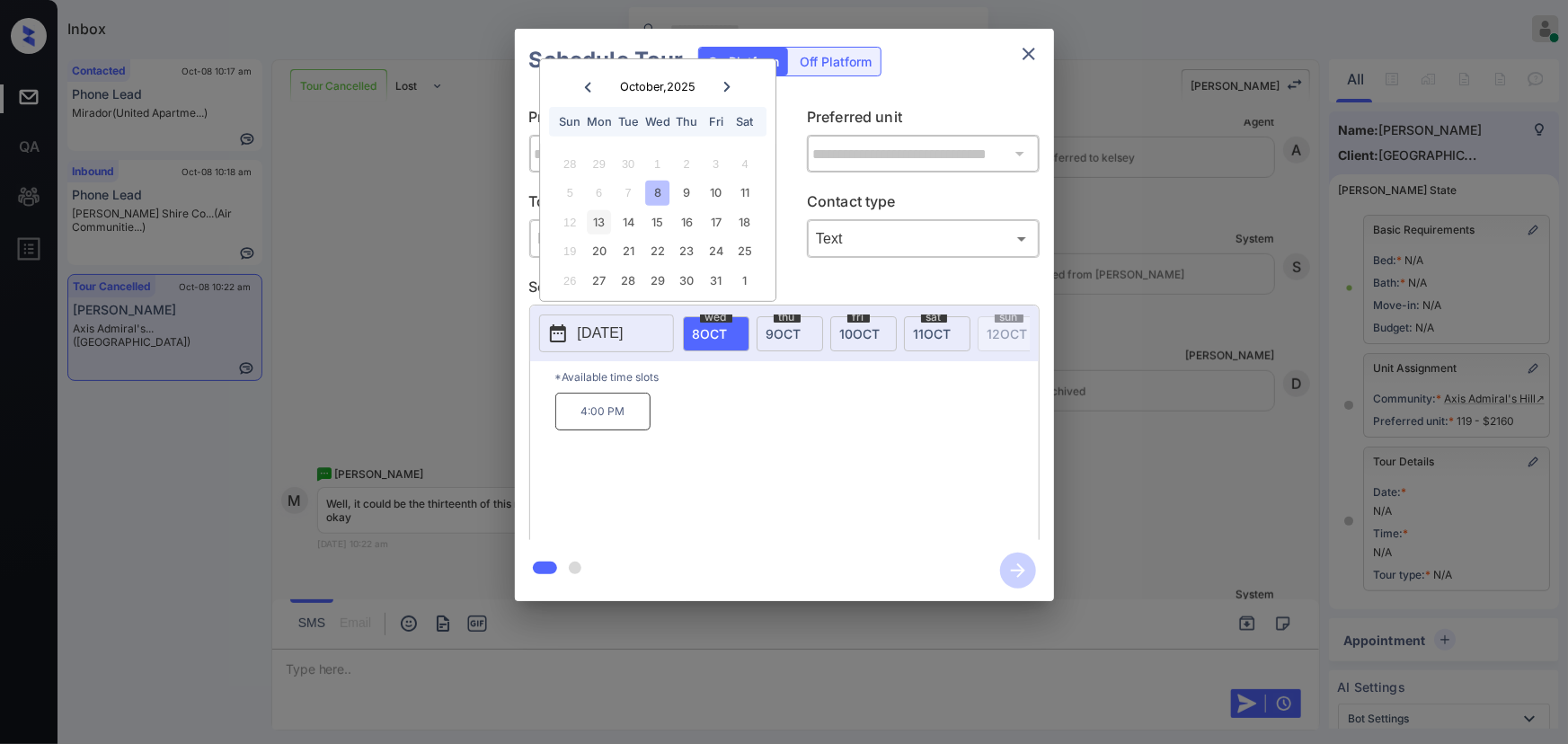
click at [602, 219] on div "13" at bounding box center [599, 222] width 24 height 24
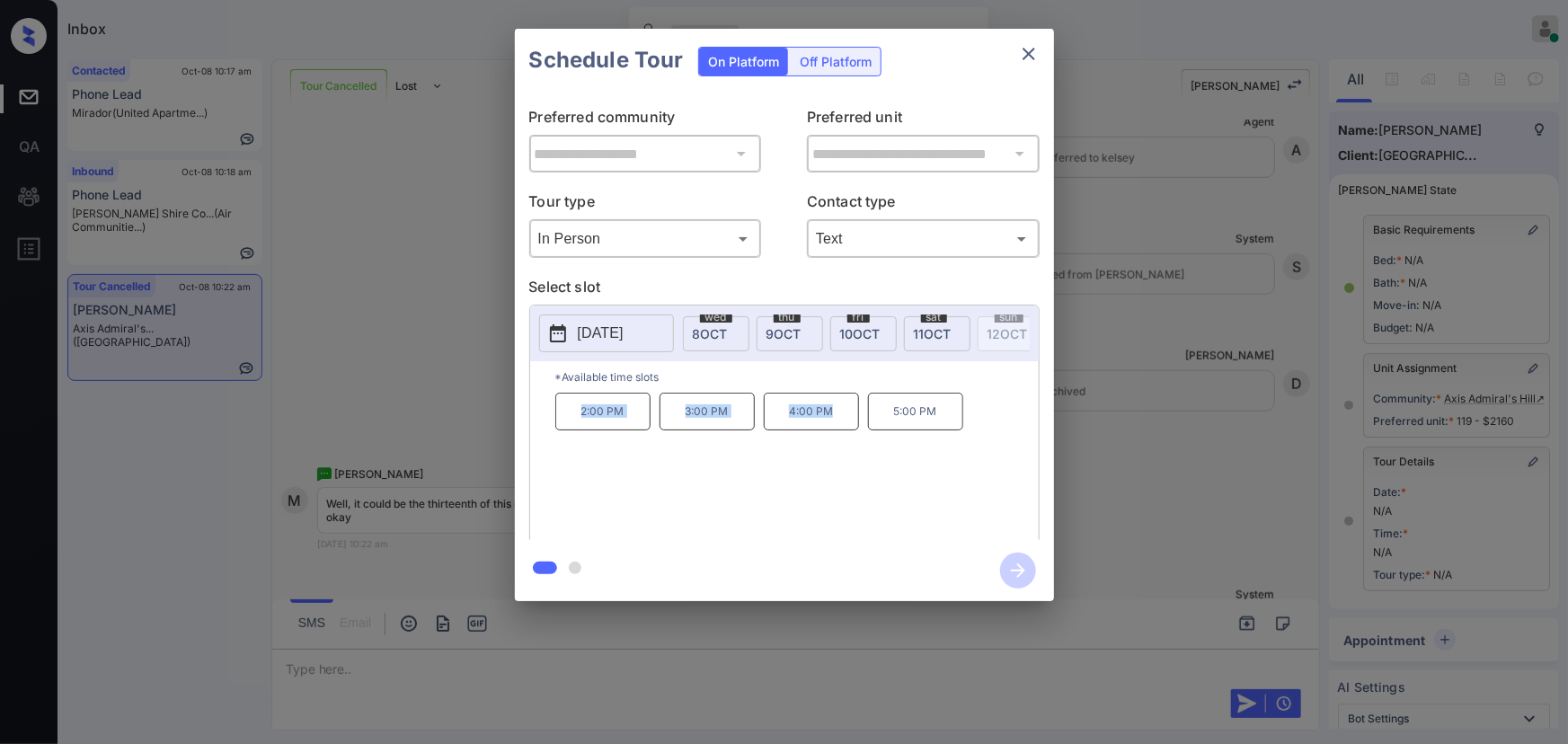
copy div "2:00 PM 3:00 PM 4:00 PM"
drag, startPoint x: 835, startPoint y: 420, endPoint x: 574, endPoint y: 429, distance: 261.2
click at [574, 429] on div "2:00 PM 3:00 PM 4:00 PM 5:00 PM" at bounding box center [797, 465] width 484 height 144
click at [472, 661] on div at bounding box center [784, 372] width 1568 height 744
